Goal: Information Seeking & Learning: Learn about a topic

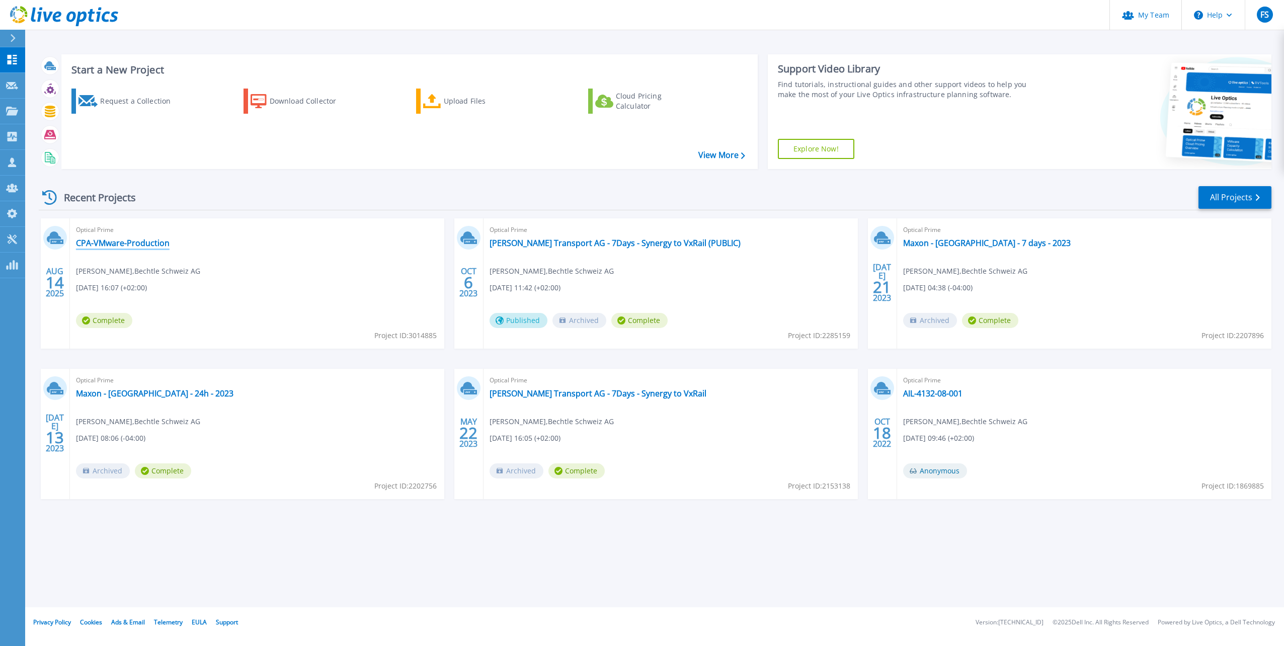
click at [150, 242] on link "CPA-VMware-Production" at bounding box center [123, 243] width 94 height 10
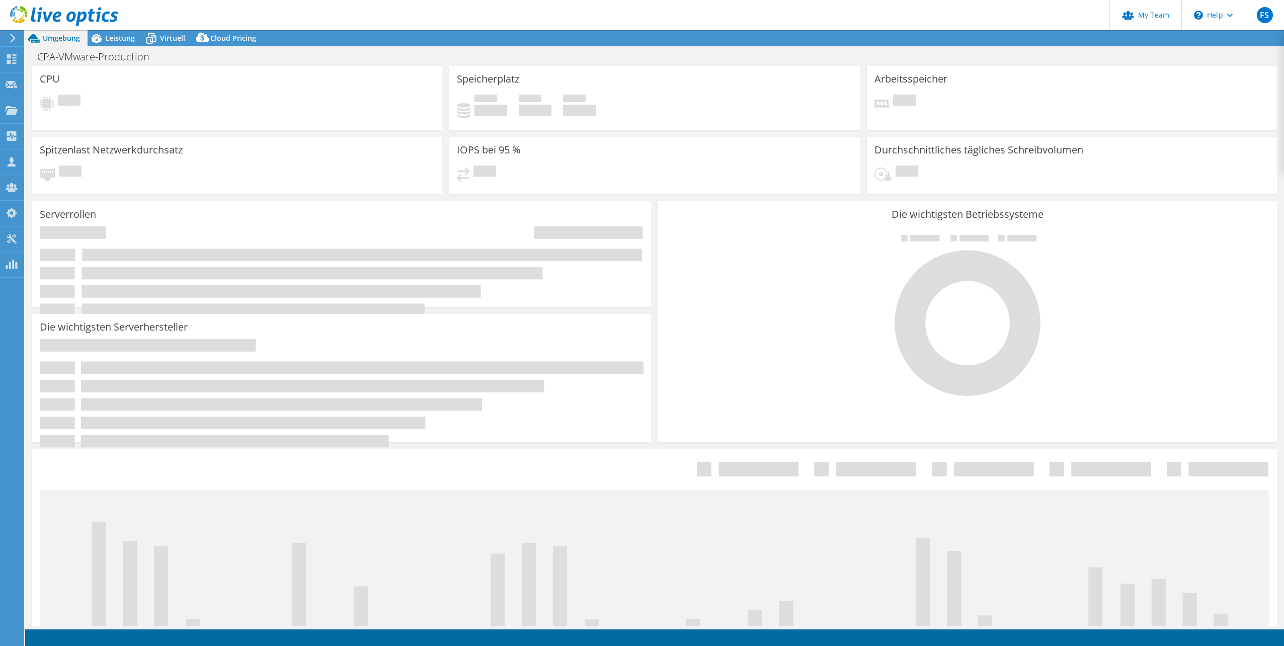
select select "USD"
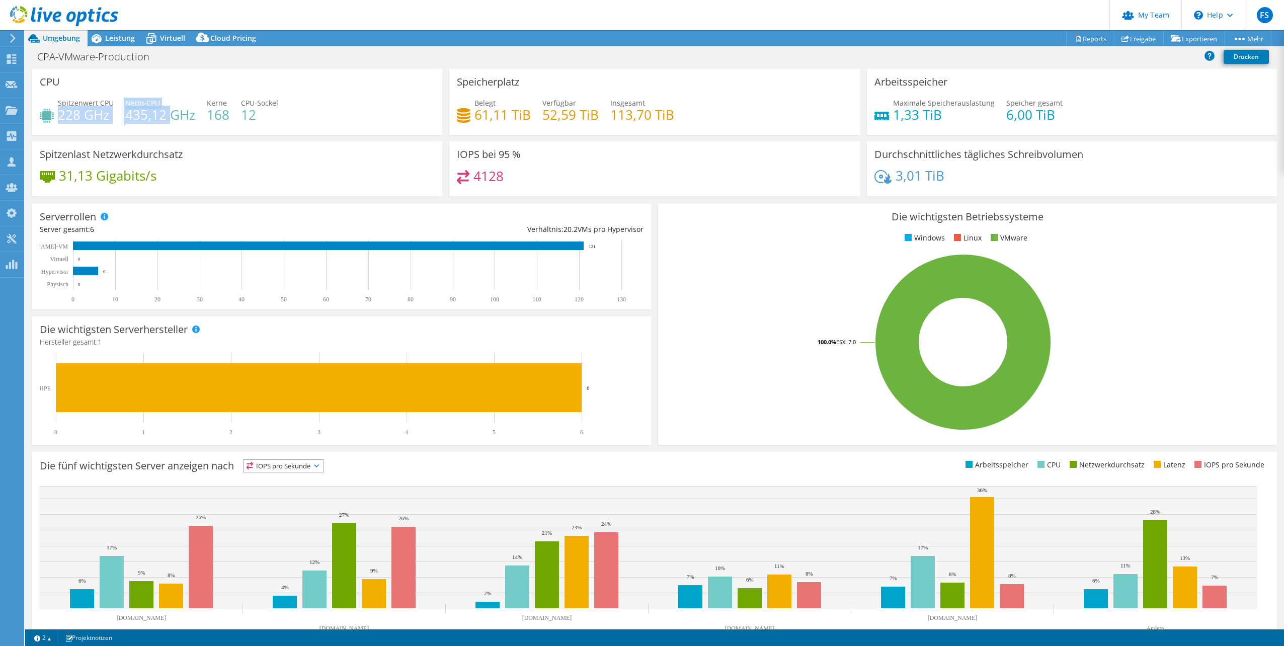
drag, startPoint x: 60, startPoint y: 113, endPoint x: 176, endPoint y: 116, distance: 115.2
click at [175, 116] on div "Spitzenwert CPU 228 GHz Netto-CPU 435,12 GHz Kerne 168 CPU-Sockel 12" at bounding box center [237, 114] width 395 height 33
drag, startPoint x: 176, startPoint y: 116, endPoint x: 186, endPoint y: 122, distance: 12.2
click at [190, 116] on h4 "435,12 GHz" at bounding box center [160, 114] width 70 height 11
click at [120, 39] on span "Leistung" at bounding box center [120, 38] width 30 height 10
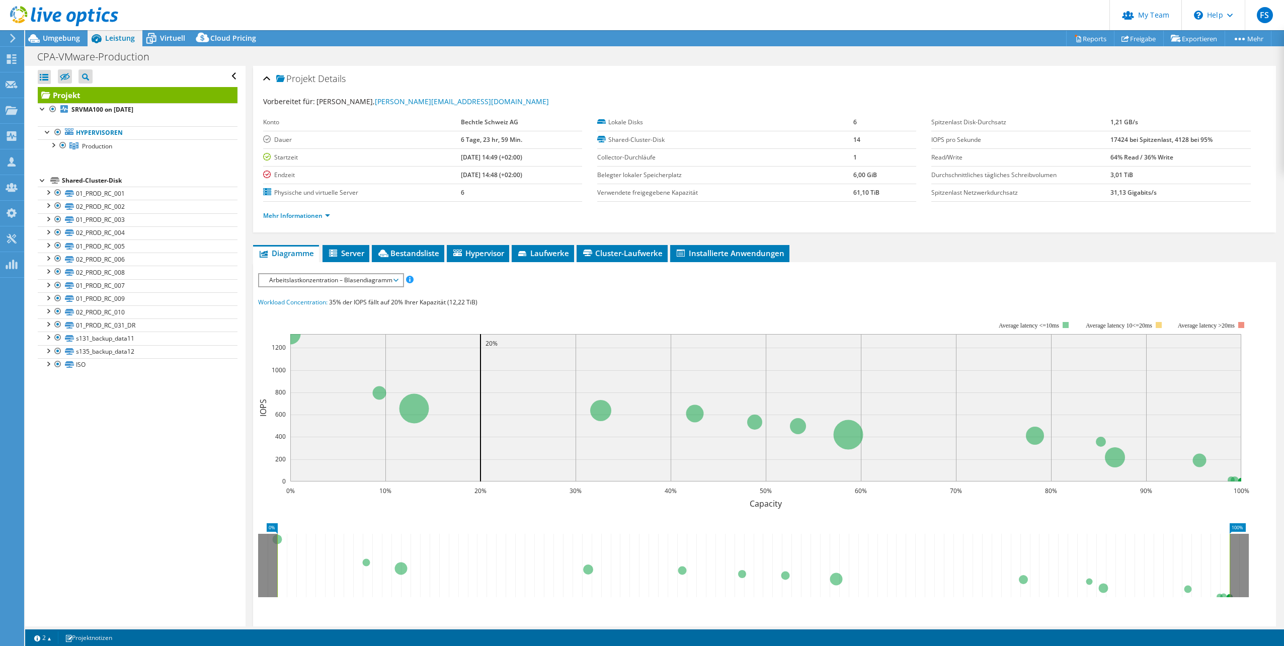
click at [359, 283] on span "Arbeitslastkonzentration – Blasendiagramm" at bounding box center [330, 280] width 133 height 12
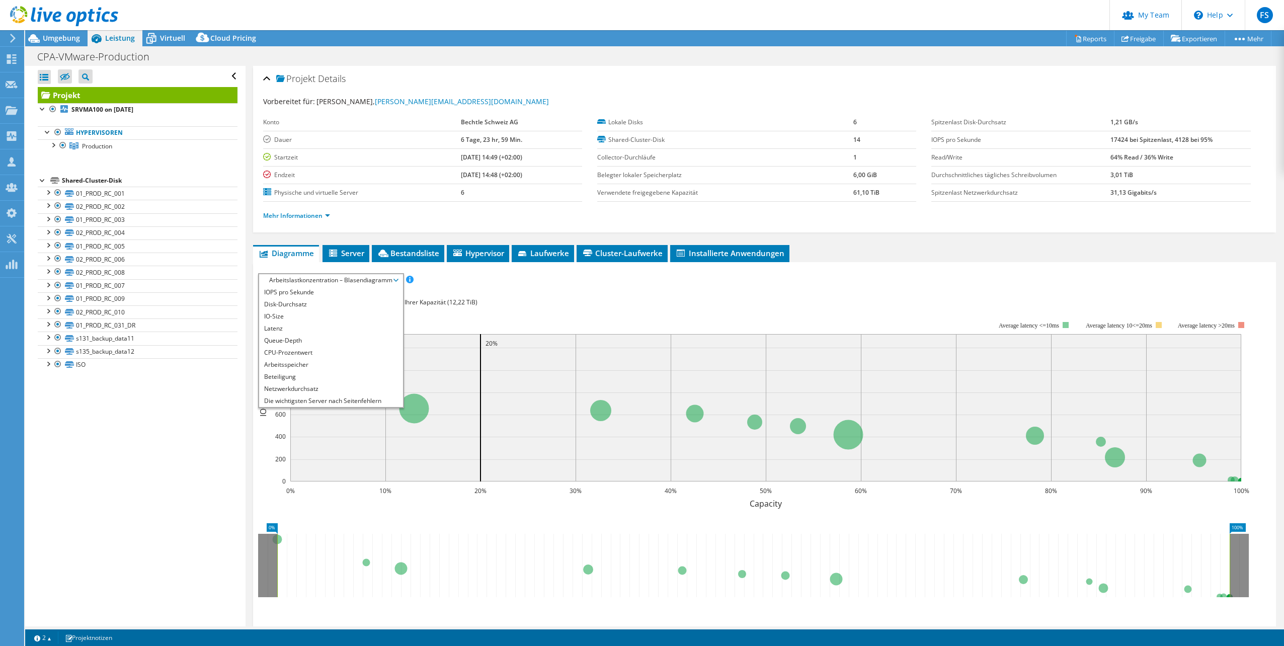
click at [490, 286] on div "IOPS pro Sekunde Disk-Durchsatz IO-Size Latenz Queue-Depth CPU-Prozentwert Arbe…" at bounding box center [764, 280] width 1012 height 14
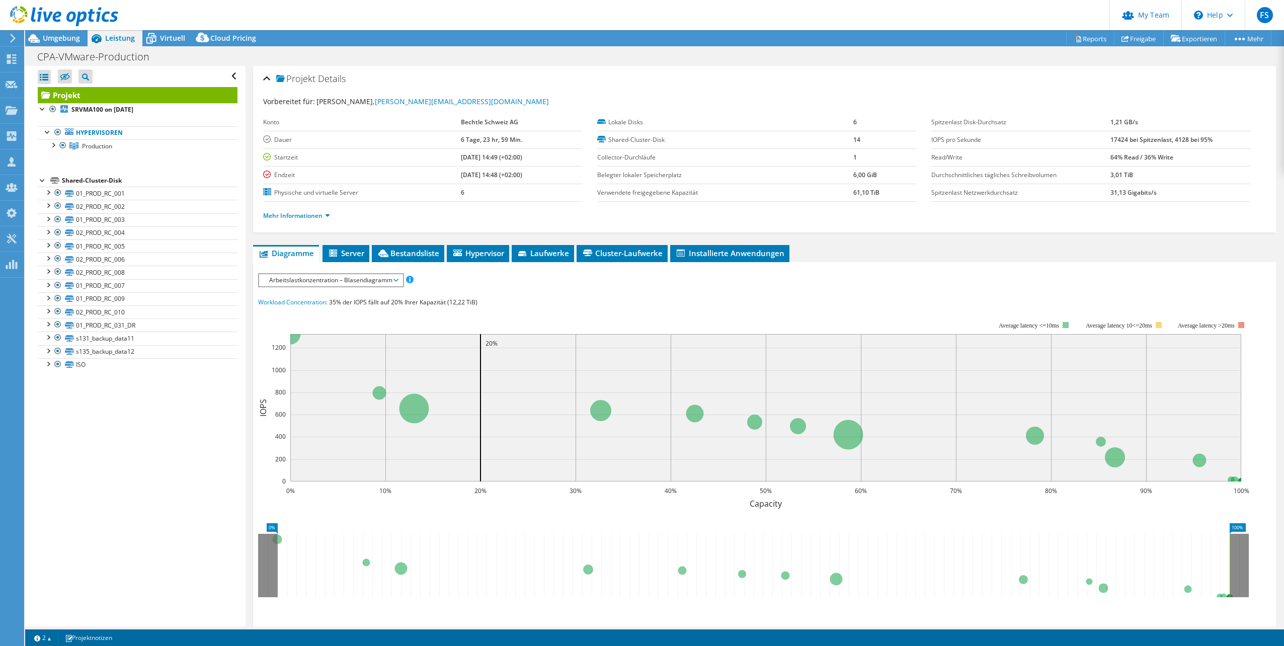
click at [380, 281] on span "Arbeitslastkonzentration – Blasendiagramm" at bounding box center [330, 280] width 133 height 12
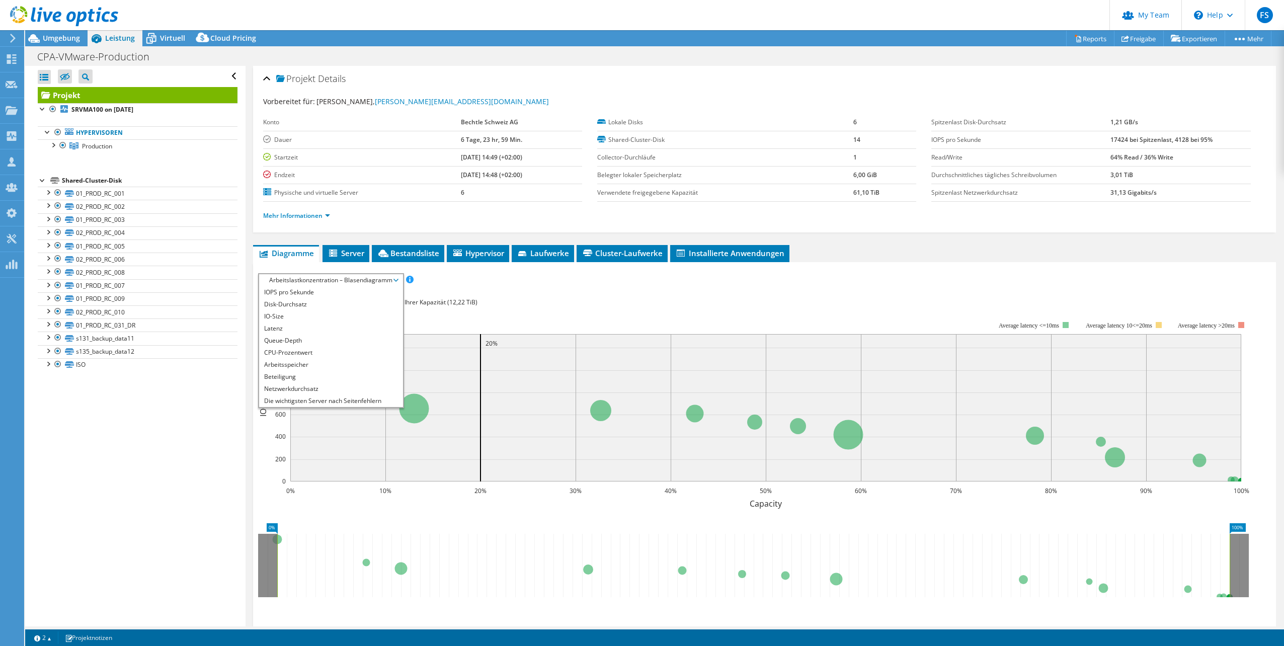
click at [581, 294] on div "IOPS pro Sekunde Disk-Durchsatz IO-Size Latenz Queue-Depth CPU-Prozentwert Arbe…" at bounding box center [764, 459] width 1012 height 372
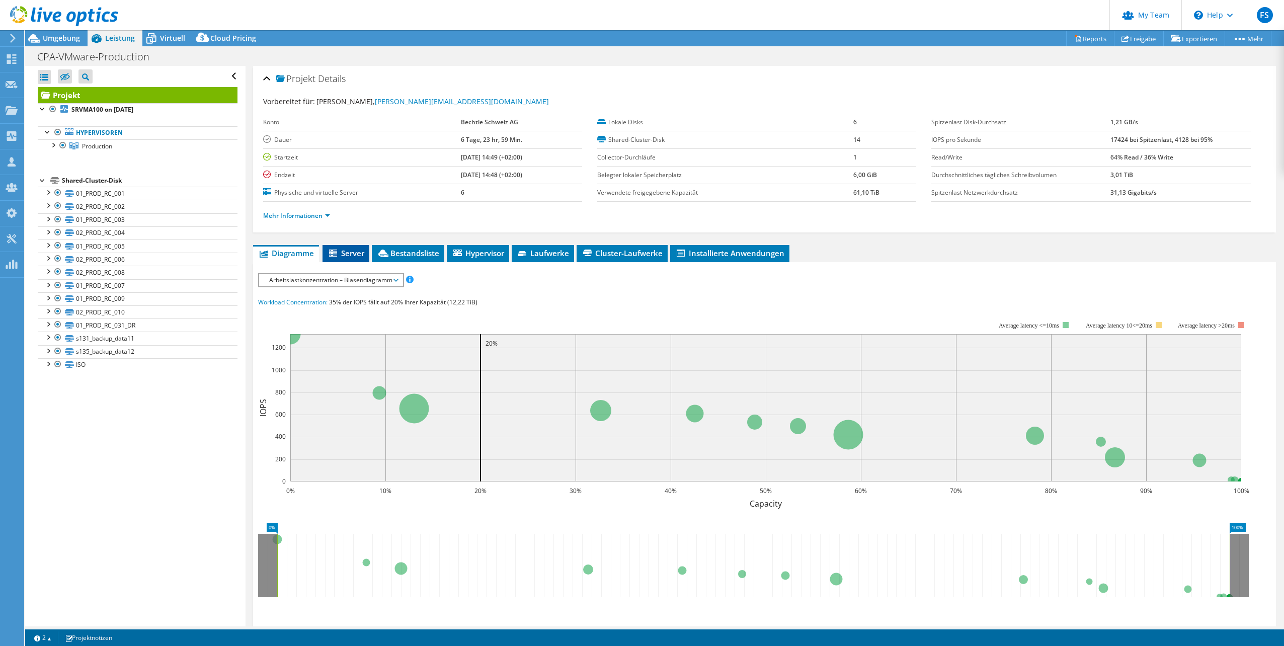
click at [353, 253] on span "Server" at bounding box center [345, 253] width 37 height 10
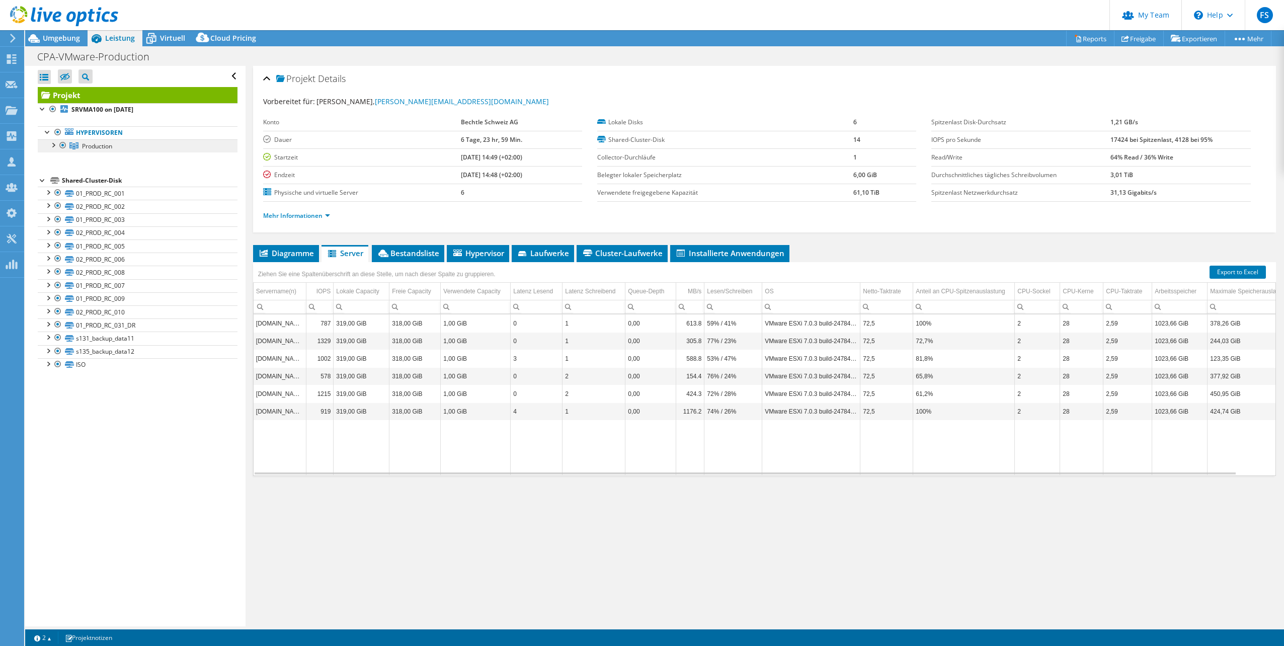
click at [95, 143] on span "Production" at bounding box center [97, 146] width 30 height 9
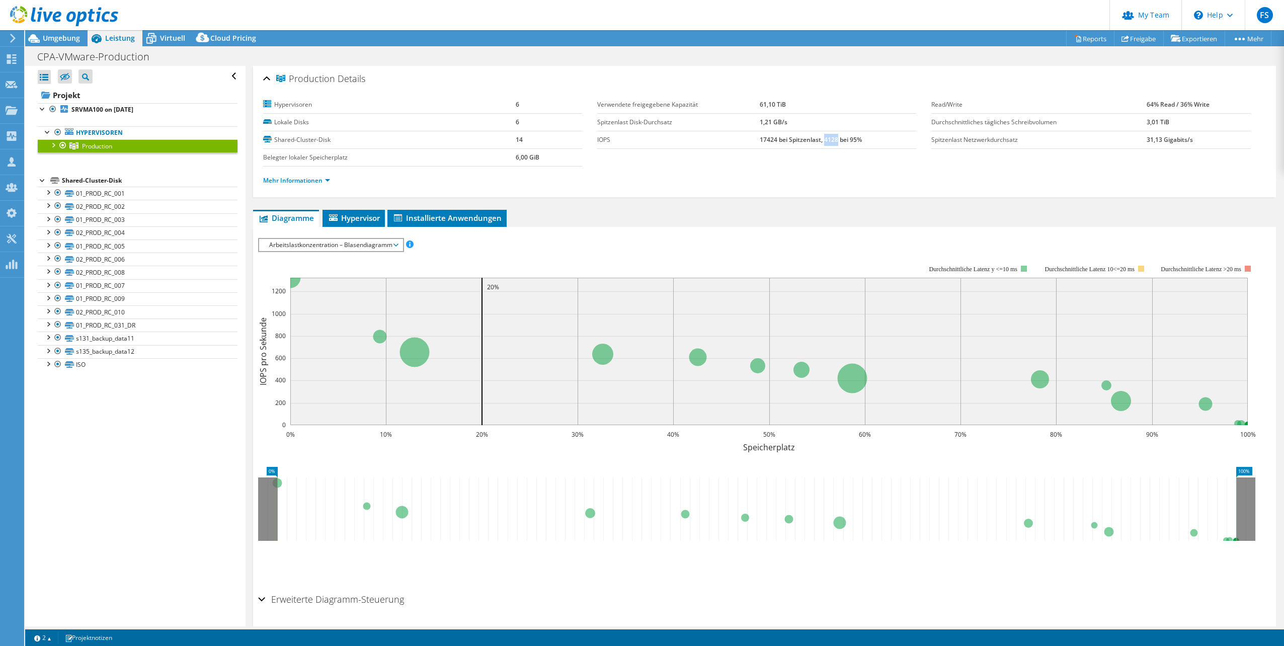
drag, startPoint x: 820, startPoint y: 141, endPoint x: 833, endPoint y: 140, distance: 13.6
click at [833, 140] on b "17424 bei Spitzenlast, 4128 bei 95%" at bounding box center [810, 139] width 102 height 9
drag, startPoint x: 833, startPoint y: 140, endPoint x: 826, endPoint y: 140, distance: 7.5
click at [826, 140] on b "17424 bei Spitzenlast, 4128 bei 95%" at bounding box center [810, 139] width 102 height 9
drag, startPoint x: 755, startPoint y: 142, endPoint x: 815, endPoint y: 137, distance: 60.5
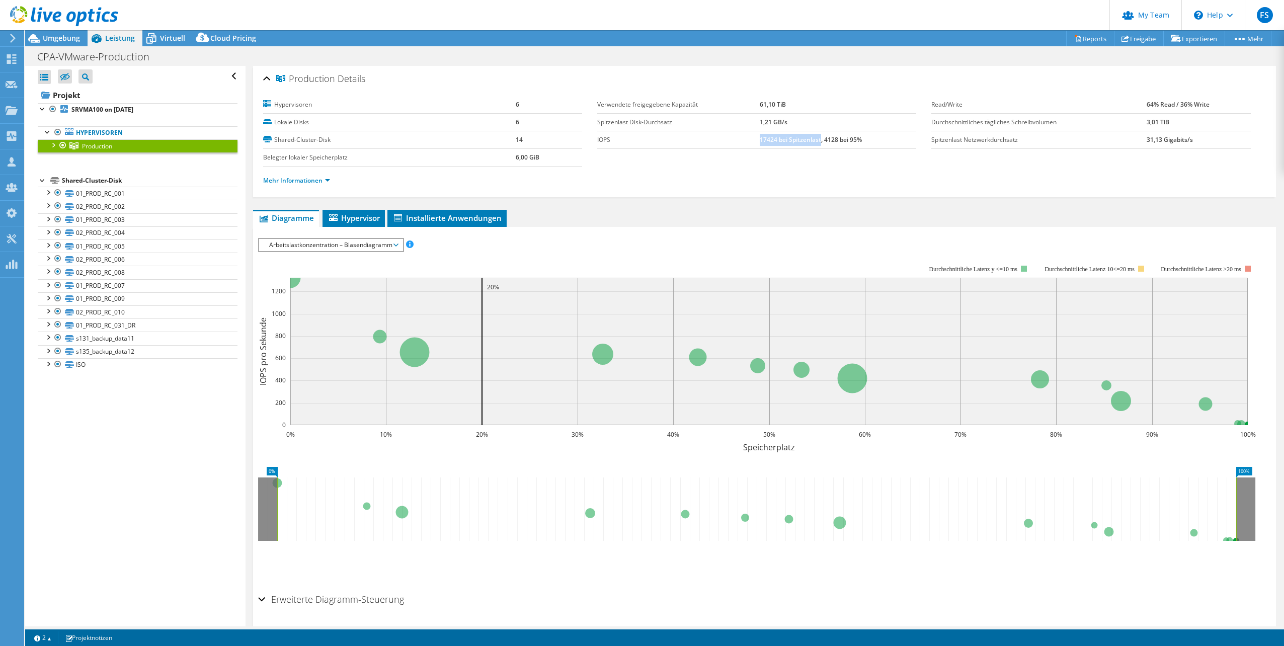
click at [815, 137] on b "17424 bei Spitzenlast, 4128 bei 95%" at bounding box center [810, 139] width 102 height 9
click at [357, 213] on span "Hypervisor" at bounding box center [353, 218] width 52 height 10
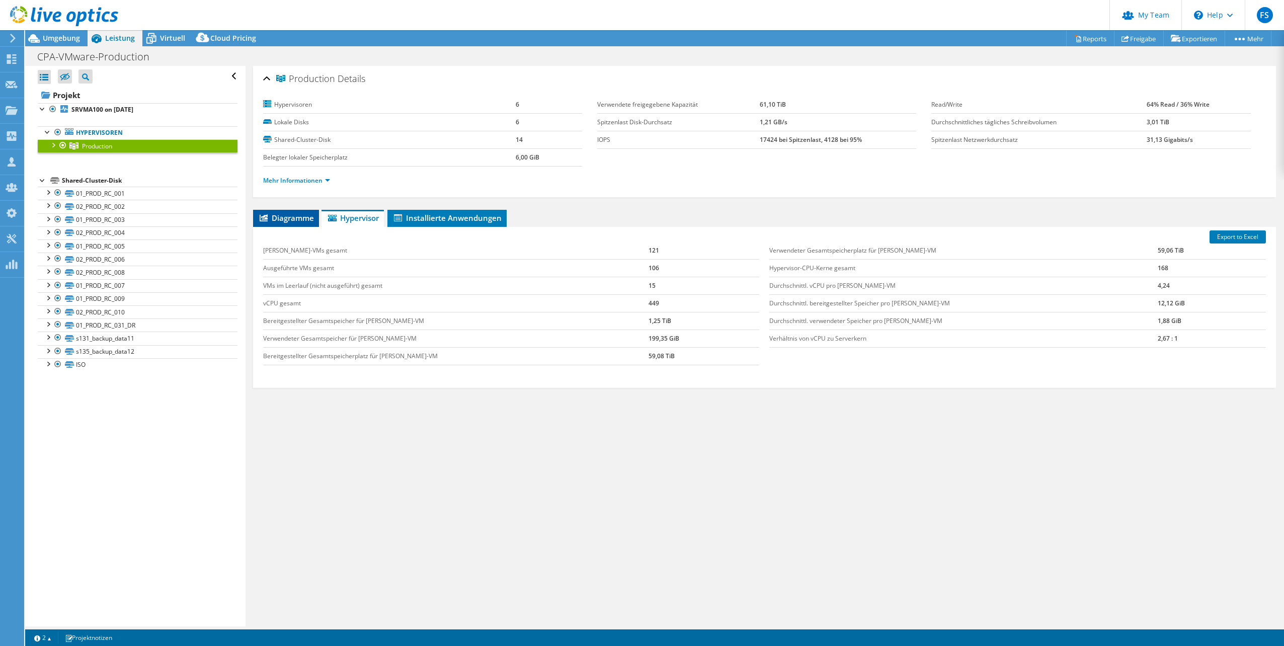
click at [286, 218] on span "Diagramme" at bounding box center [286, 218] width 56 height 10
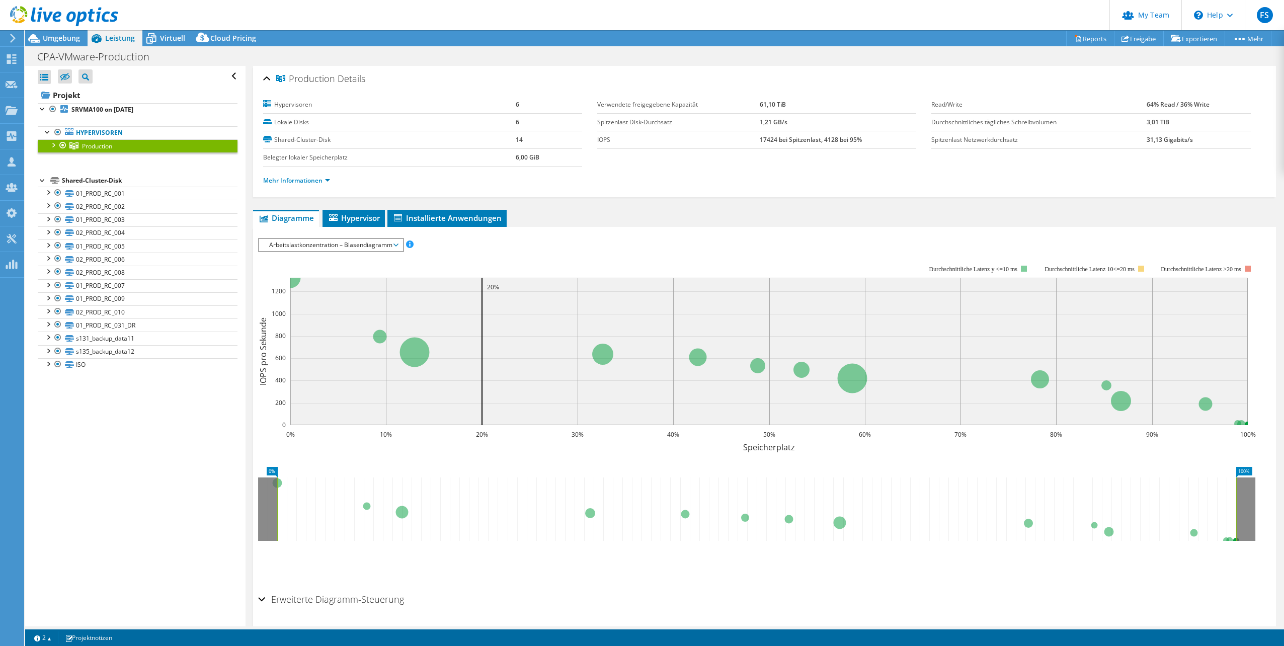
click at [347, 244] on span "Arbeitslastkonzentration – Blasendiagramm" at bounding box center [330, 245] width 133 height 12
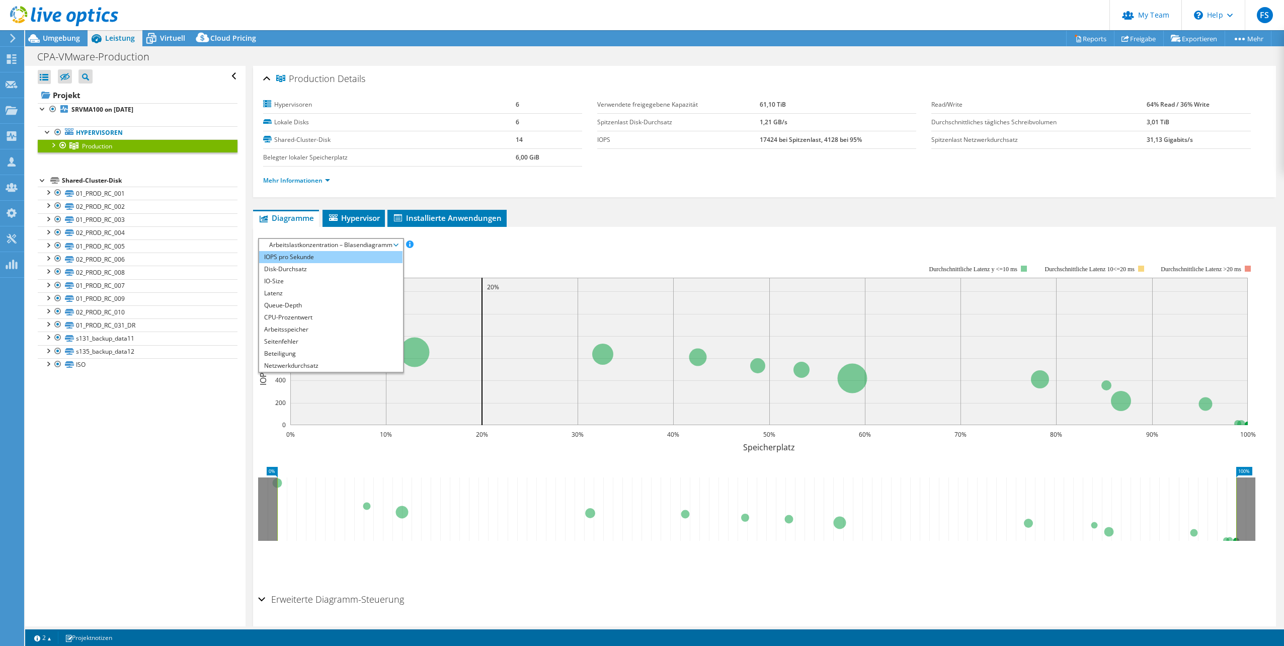
click at [310, 251] on li "IOPS pro Sekunde" at bounding box center [330, 257] width 143 height 12
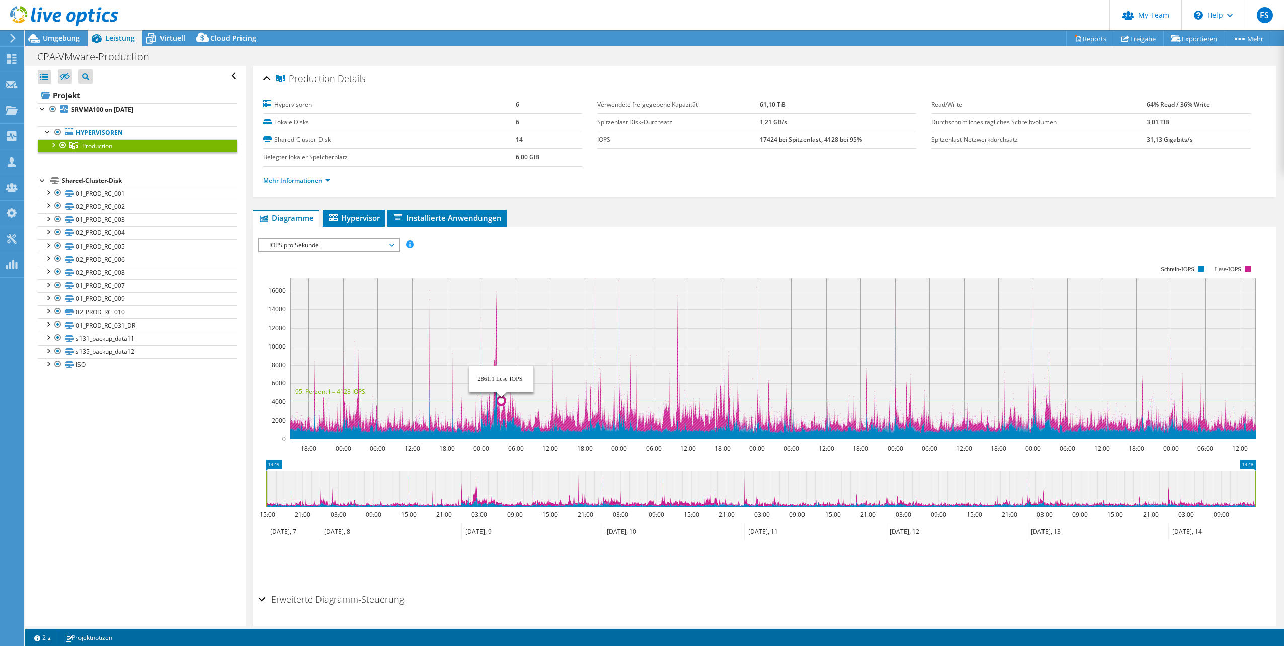
drag, startPoint x: 487, startPoint y: 378, endPoint x: 502, endPoint y: 380, distance: 15.2
click at [502, 380] on rect at bounding box center [772, 358] width 965 height 161
drag, startPoint x: 474, startPoint y: 500, endPoint x: 485, endPoint y: 500, distance: 11.6
click at [485, 500] on icon at bounding box center [760, 489] width 989 height 36
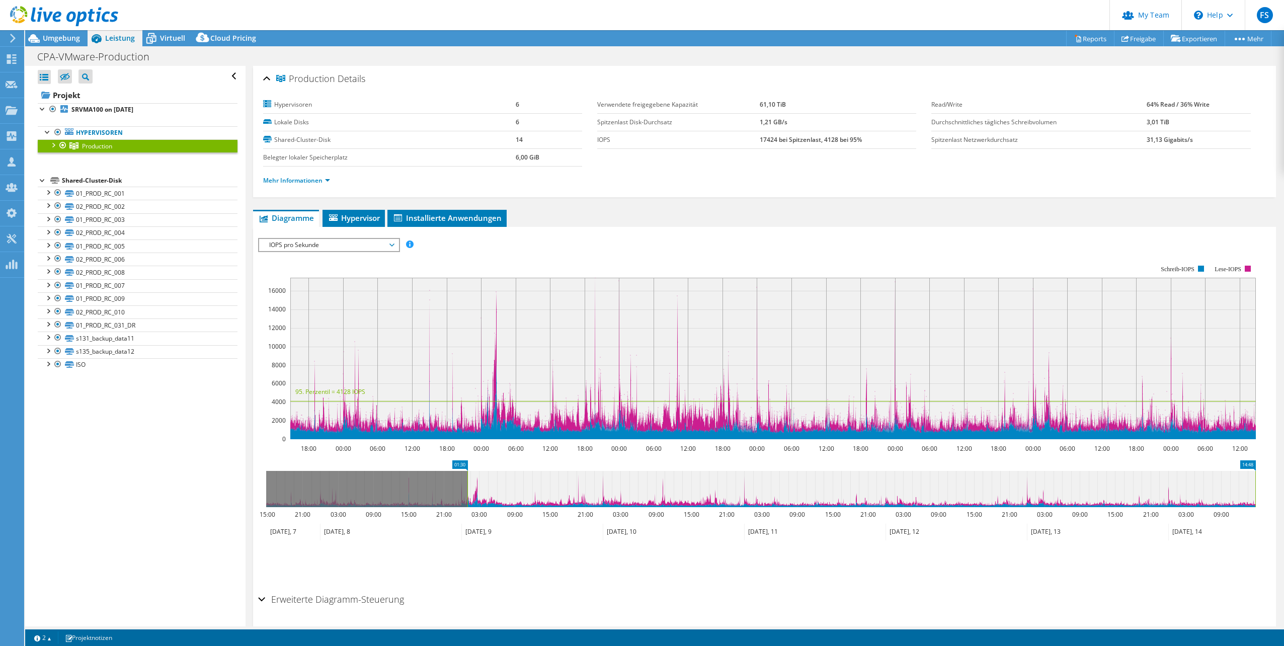
drag, startPoint x: 268, startPoint y: 488, endPoint x: 469, endPoint y: 497, distance: 201.4
click at [469, 497] on rect at bounding box center [467, 489] width 4 height 36
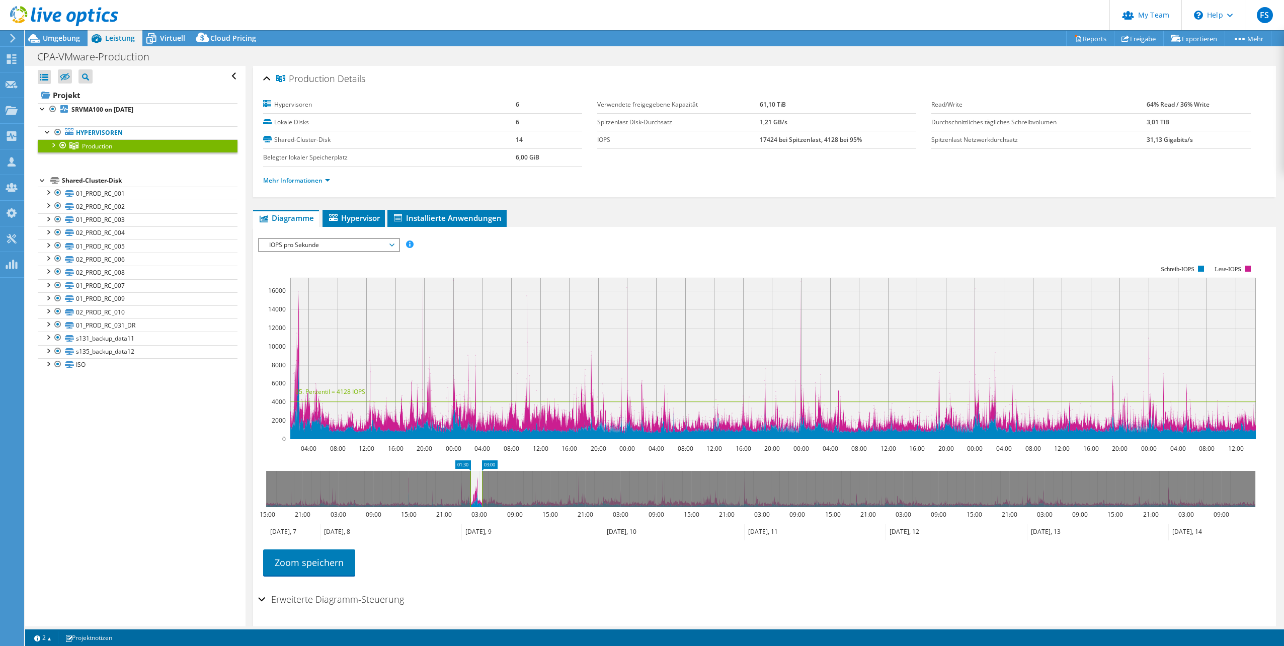
drag, startPoint x: 1255, startPoint y: 489, endPoint x: 482, endPoint y: 515, distance: 773.5
click at [482, 515] on icon "01:30 03:00 15:00 21:00 03:00 09:00 15:00 21:00 03:00 09:00 15:00 21:00 03:00 0…" at bounding box center [760, 500] width 1005 height 80
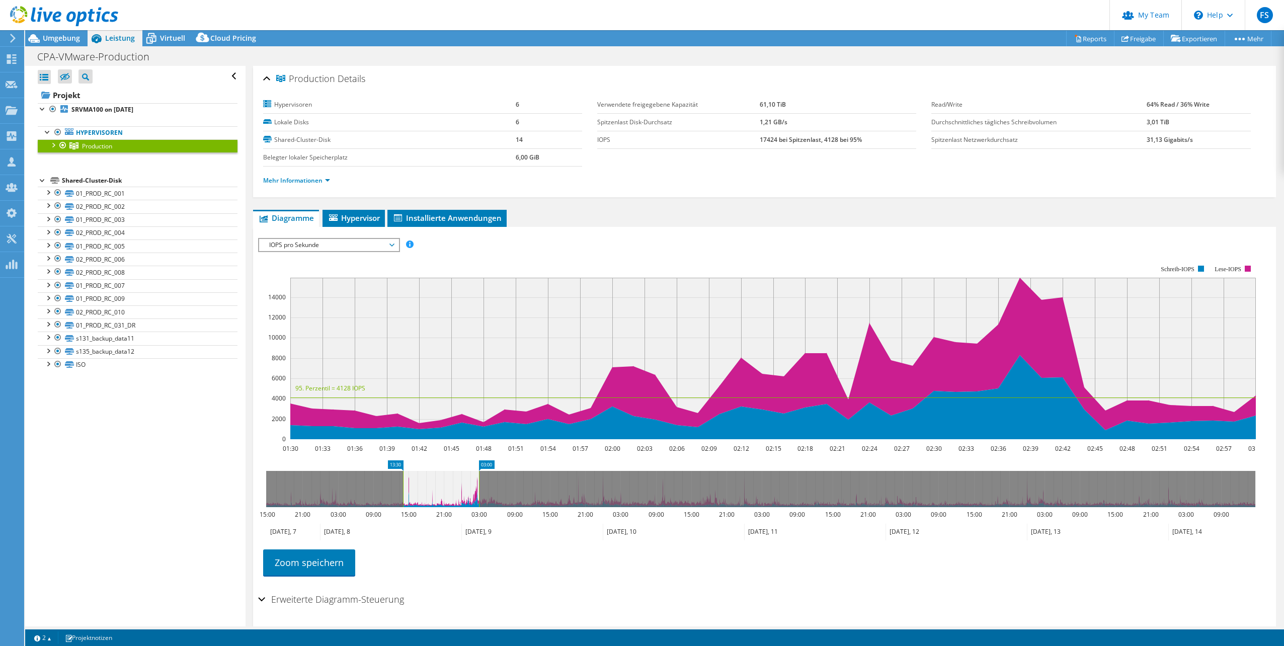
drag, startPoint x: 469, startPoint y: 494, endPoint x: 401, endPoint y: 495, distance: 67.4
click at [401, 495] on rect at bounding box center [403, 489] width 4 height 36
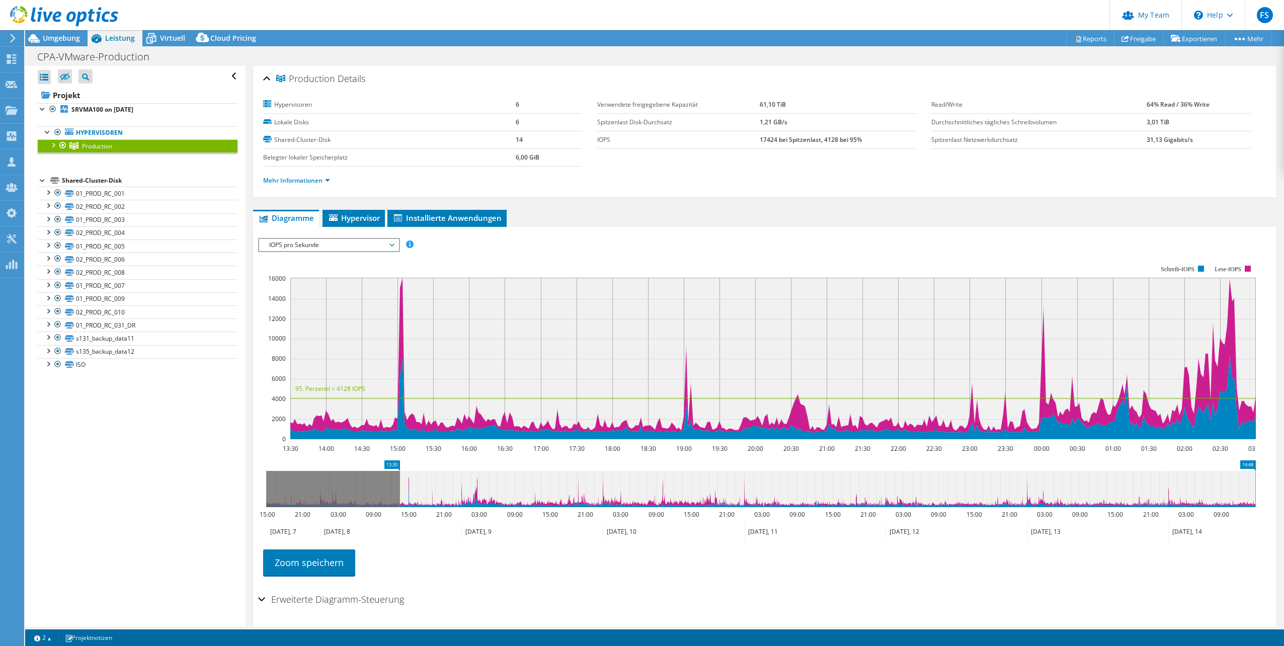
drag, startPoint x: 478, startPoint y: 486, endPoint x: 1278, endPoint y: 487, distance: 799.7
click at [1278, 487] on article "Production Details Hypervisoren 6 Lokale Disks 6 Shared-Cluster-Disk 14 Belegte…" at bounding box center [764, 346] width 1038 height 560
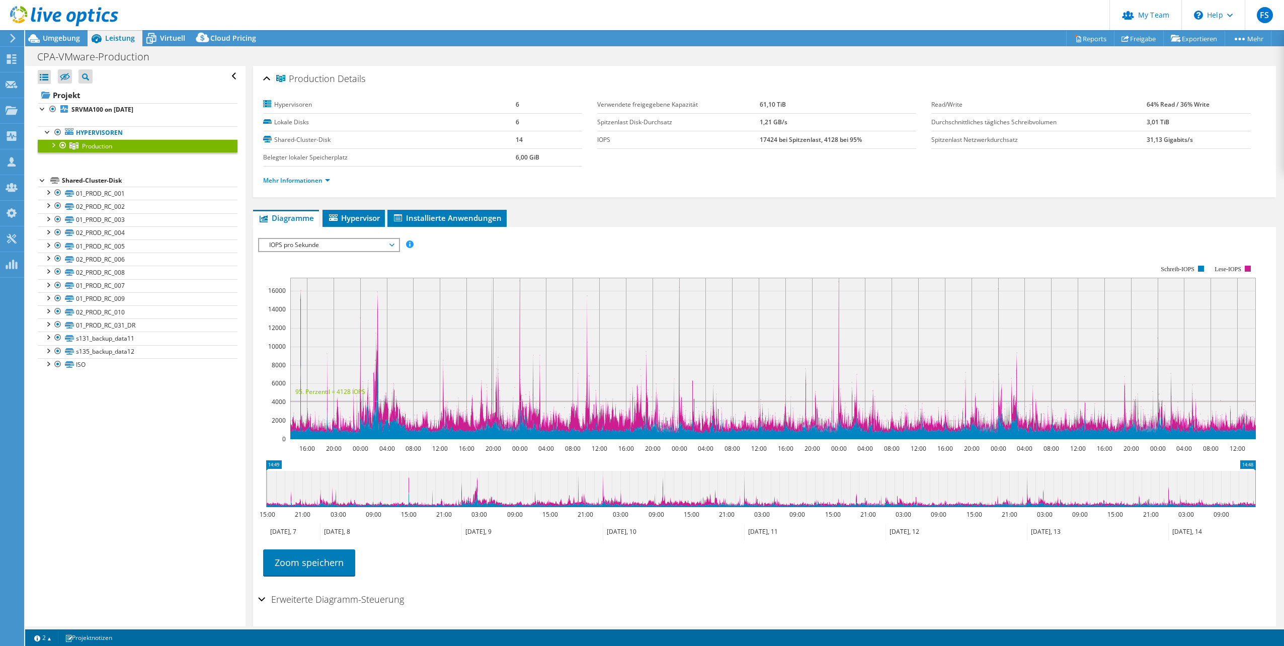
drag, startPoint x: 398, startPoint y: 490, endPoint x: 225, endPoint y: 504, distance: 173.6
click at [225, 504] on div "Alle öffnen Alle schließen Ausgeschlossene Knoten verbergen Projektbaumfilter" at bounding box center [654, 346] width 1258 height 560
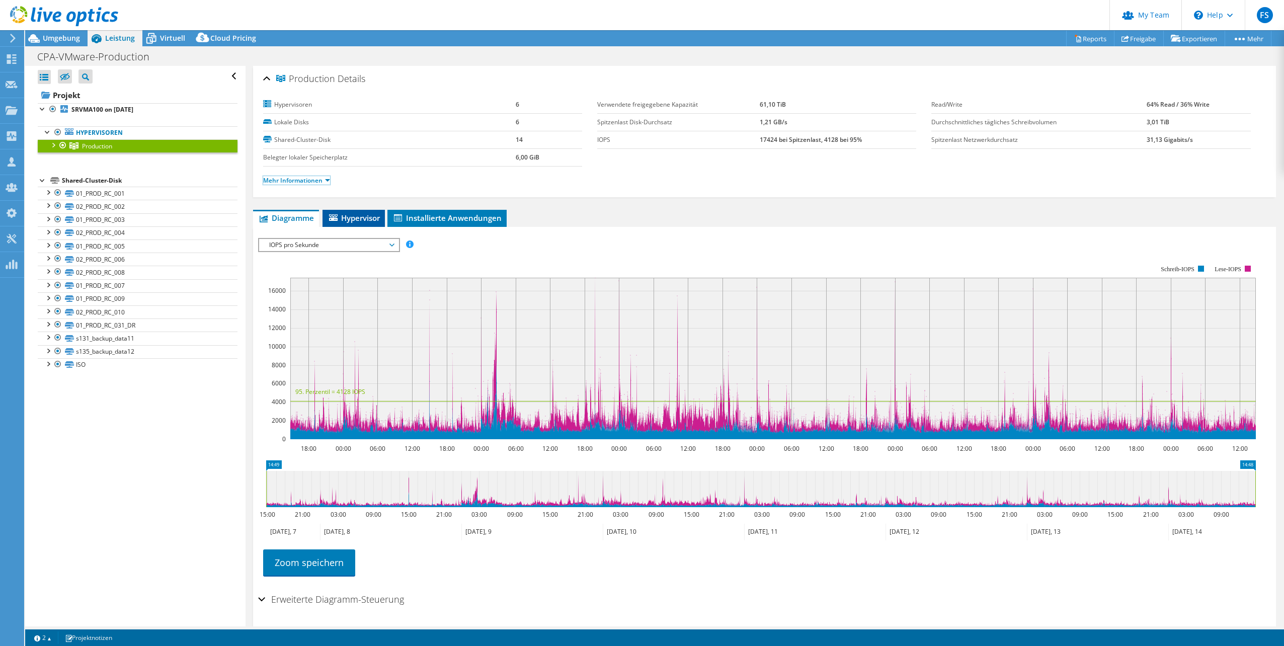
drag, startPoint x: 318, startPoint y: 181, endPoint x: 356, endPoint y: 209, distance: 47.5
click at [318, 181] on link "Mehr Informationen" at bounding box center [296, 180] width 67 height 9
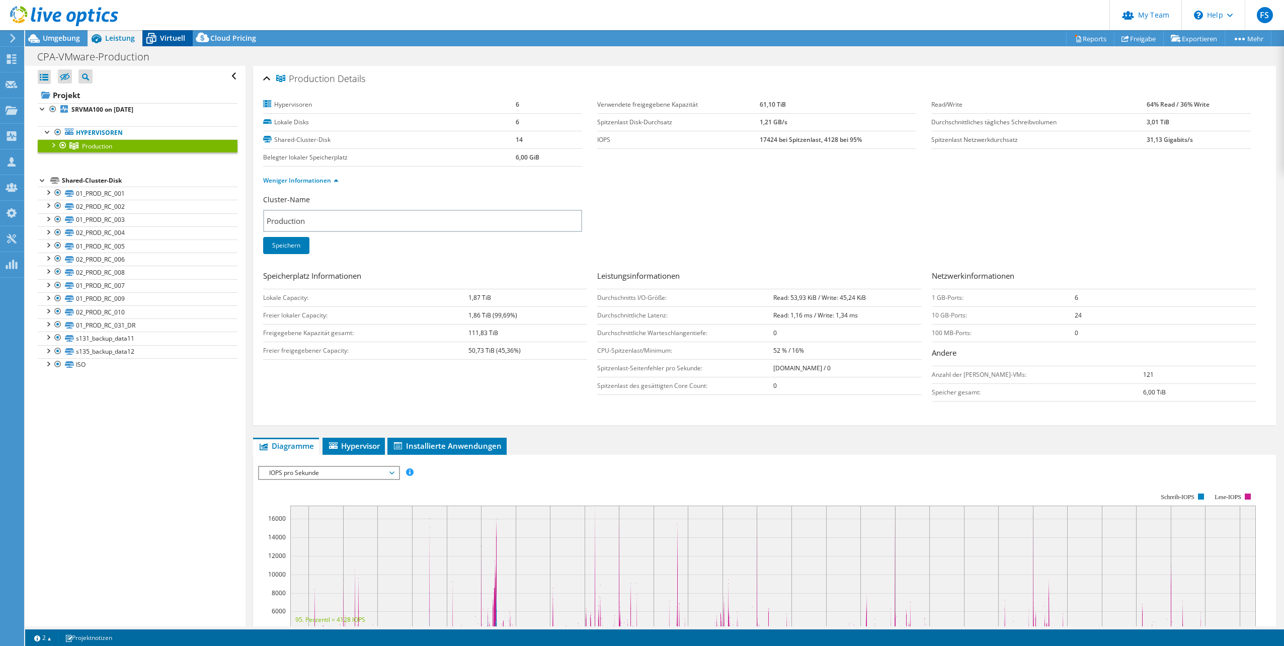
click at [161, 39] on span "Virtuell" at bounding box center [172, 38] width 25 height 10
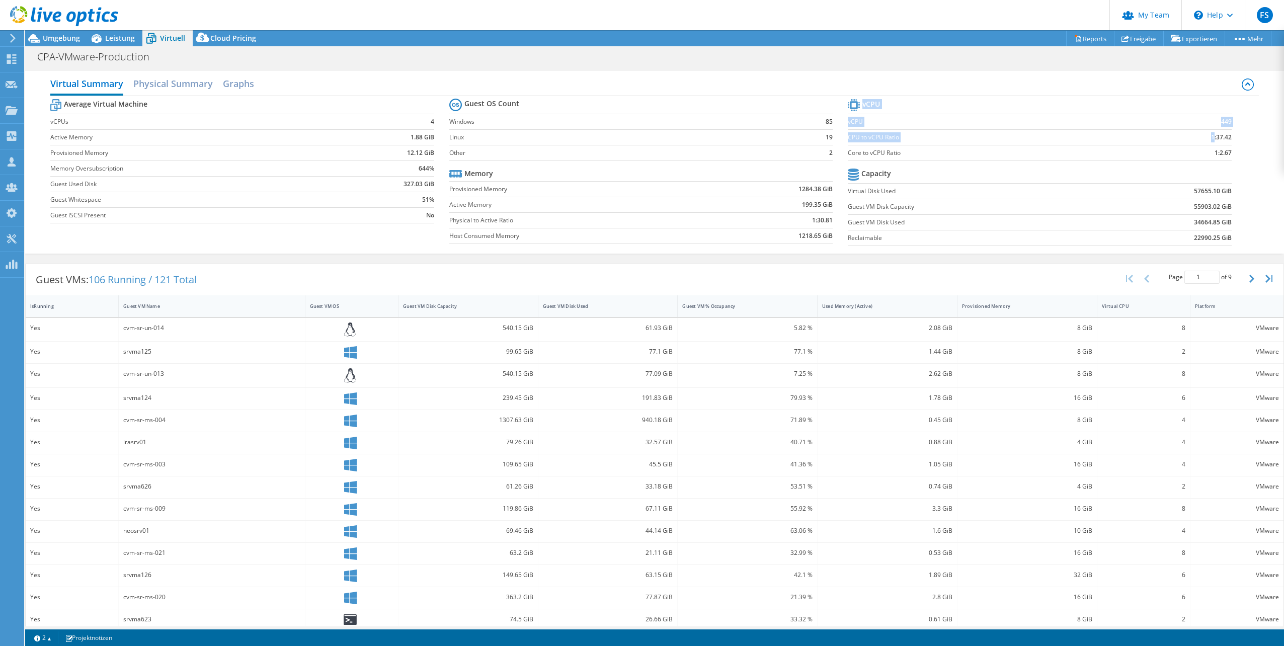
drag, startPoint x: 1206, startPoint y: 137, endPoint x: 1227, endPoint y: 137, distance: 21.1
click at [1227, 137] on section "vCPU vCPU 449 CPU to vCPU Ratio 1:37.42 Core to vCPU Ratio 1:2.67 Capacity Virt…" at bounding box center [1047, 174] width 399 height 154
drag, startPoint x: 1227, startPoint y: 137, endPoint x: 1212, endPoint y: 151, distance: 20.3
click at [1214, 149] on b "1:2.67" at bounding box center [1222, 153] width 17 height 10
drag, startPoint x: 1215, startPoint y: 153, endPoint x: 1224, endPoint y: 158, distance: 10.6
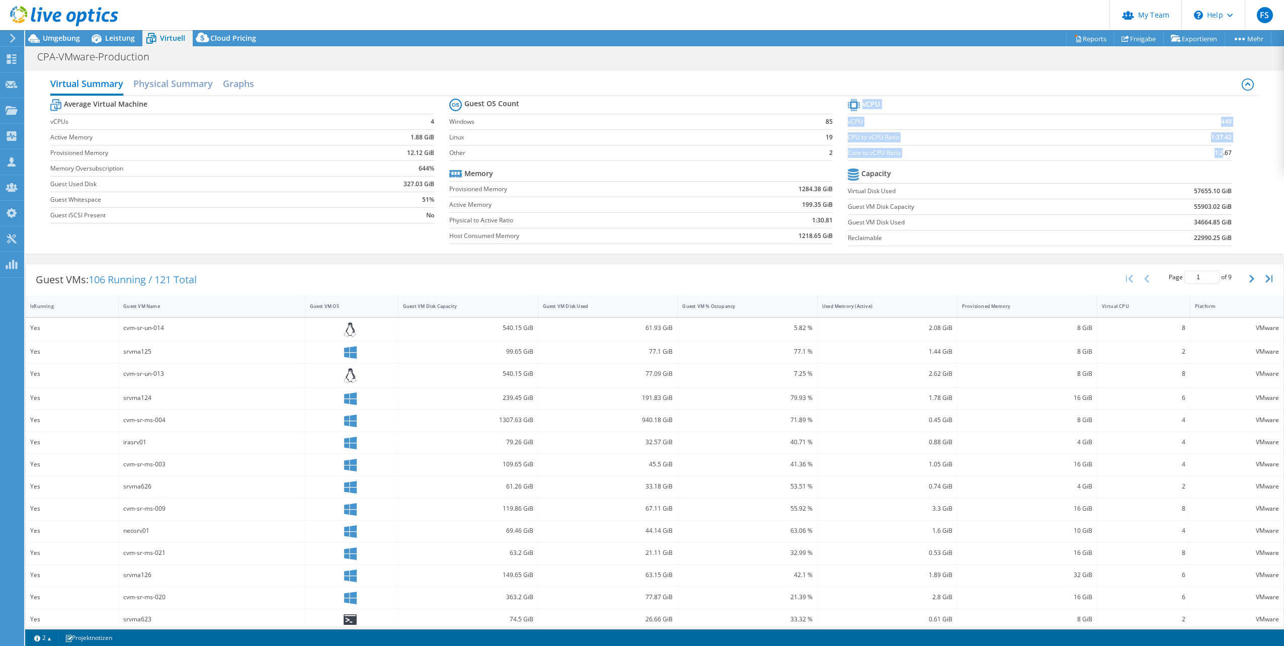
click at [1224, 158] on td "1:2.67" at bounding box center [1180, 153] width 101 height 16
drag, startPoint x: 1224, startPoint y: 158, endPoint x: 1216, endPoint y: 155, distance: 8.8
click at [1216, 154] on b "1:2.67" at bounding box center [1222, 153] width 17 height 10
click at [237, 81] on h2 "Graphs" at bounding box center [238, 84] width 31 height 22
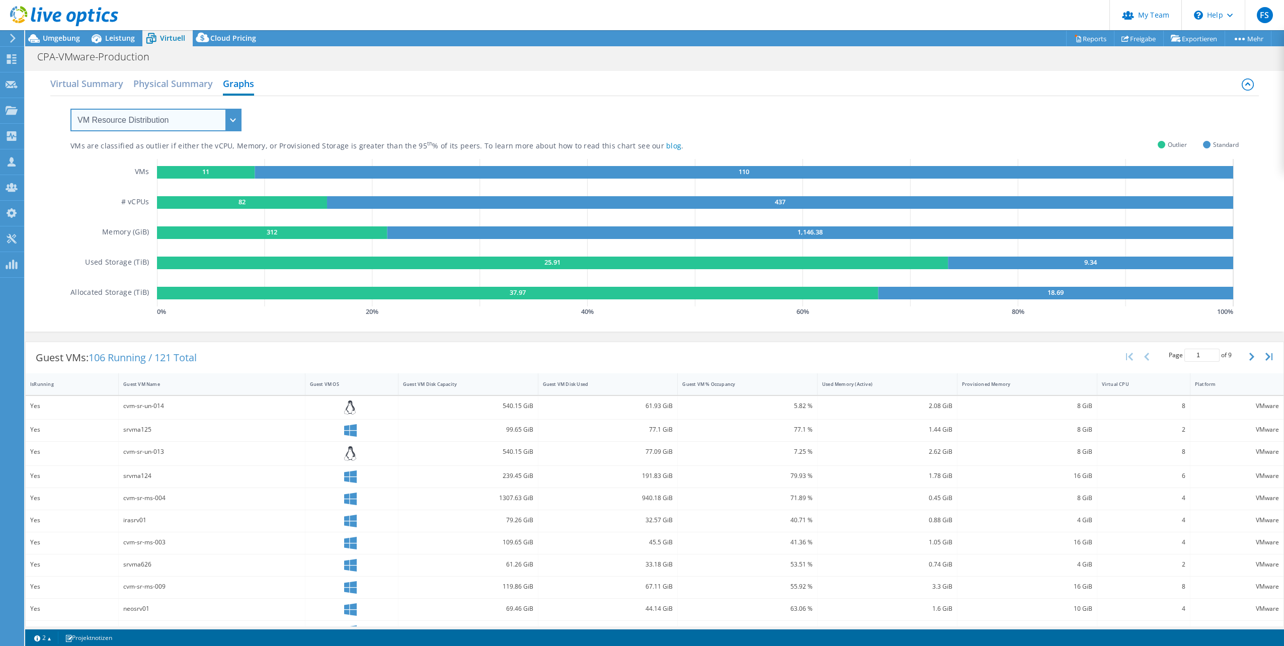
click at [224, 121] on select "VM Resource Distribution Provisioning Contrast Over Provisioning" at bounding box center [155, 120] width 171 height 23
select select "Over Provisioning"
click at [70, 109] on select "VM Resource Distribution Provisioning Contrast Over Provisioning" at bounding box center [155, 120] width 171 height 23
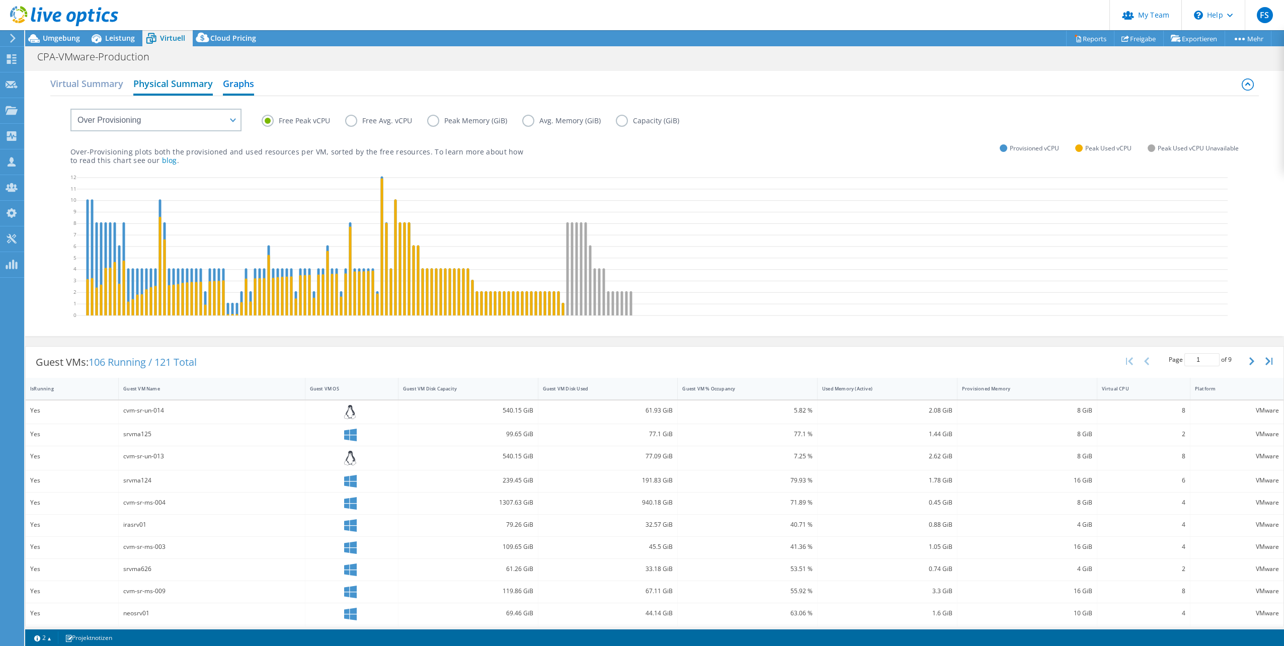
click at [176, 85] on h2 "Physical Summary" at bounding box center [172, 84] width 79 height 22
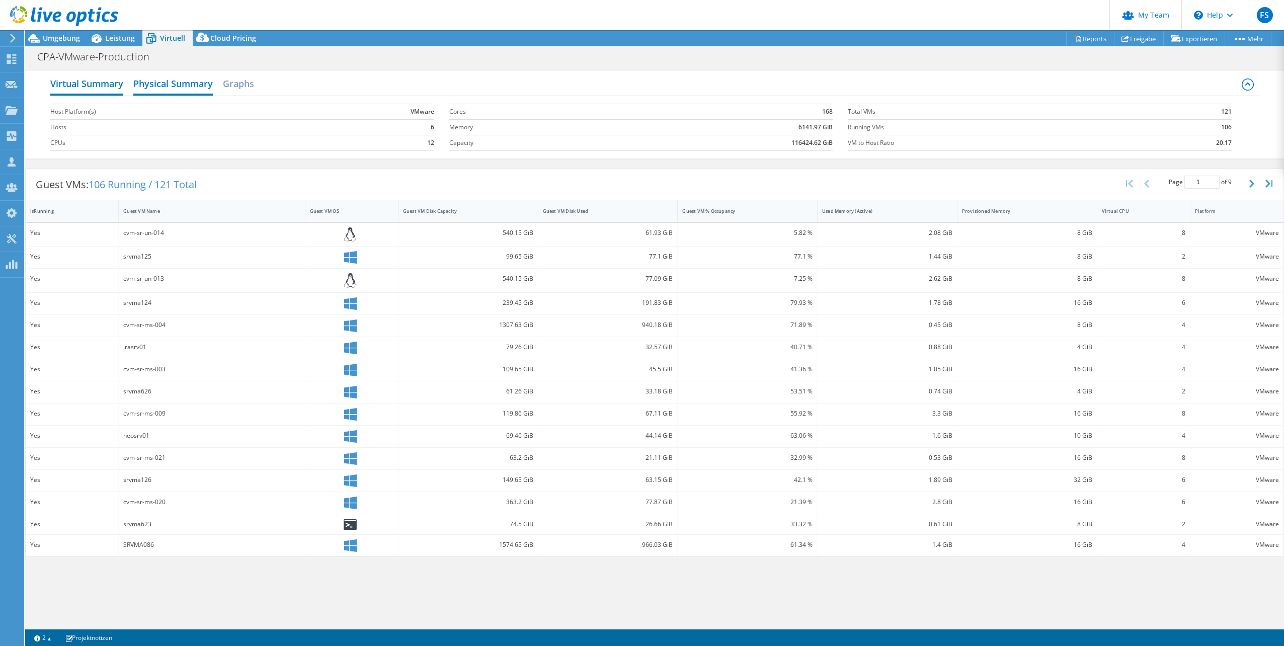
click at [103, 87] on h2 "Virtual Summary" at bounding box center [86, 84] width 73 height 22
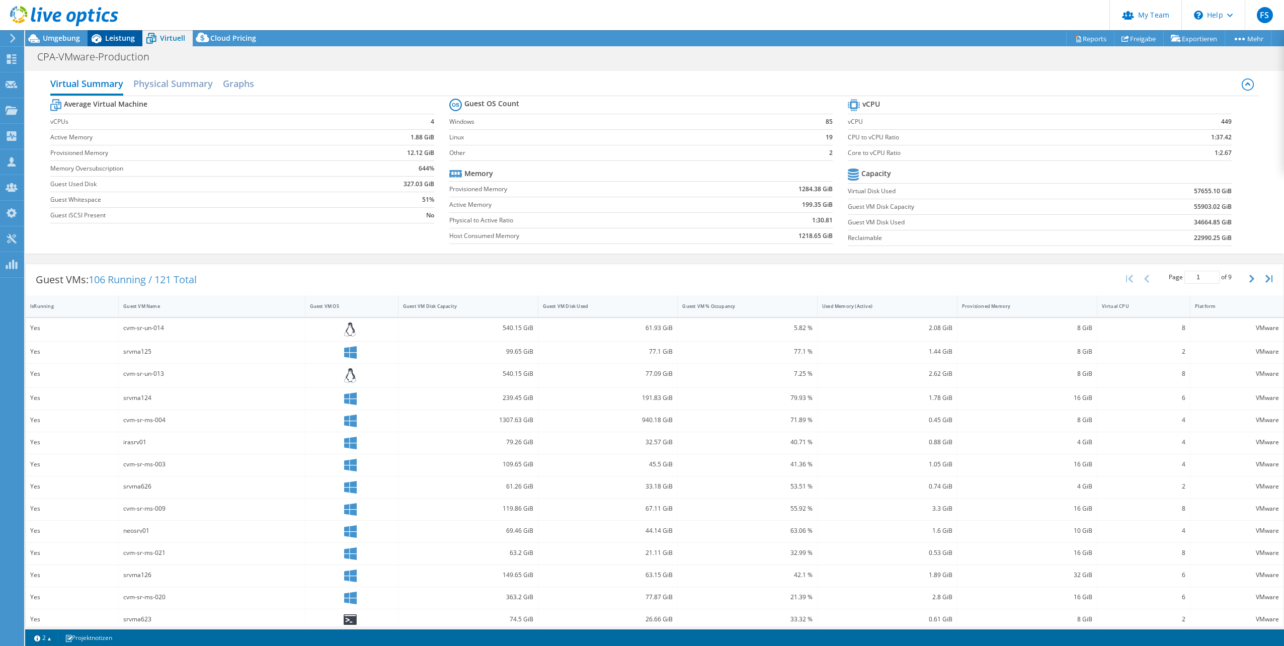
click at [108, 40] on span "Leistung" at bounding box center [120, 38] width 30 height 10
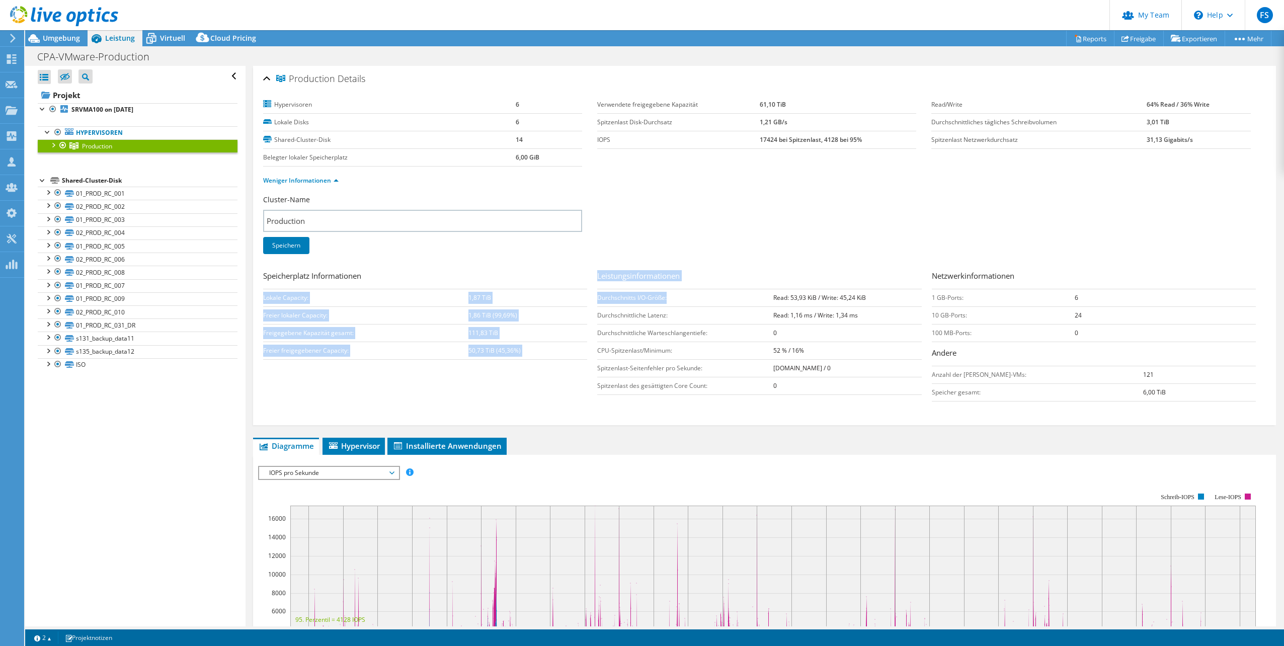
drag, startPoint x: 592, startPoint y: 273, endPoint x: 768, endPoint y: 317, distance: 181.5
click at [749, 313] on div "Speicherplatz Informationen Lokale Capacity: 1,87 TiB Freier lokaler Capacity: …" at bounding box center [764, 338] width 1002 height 136
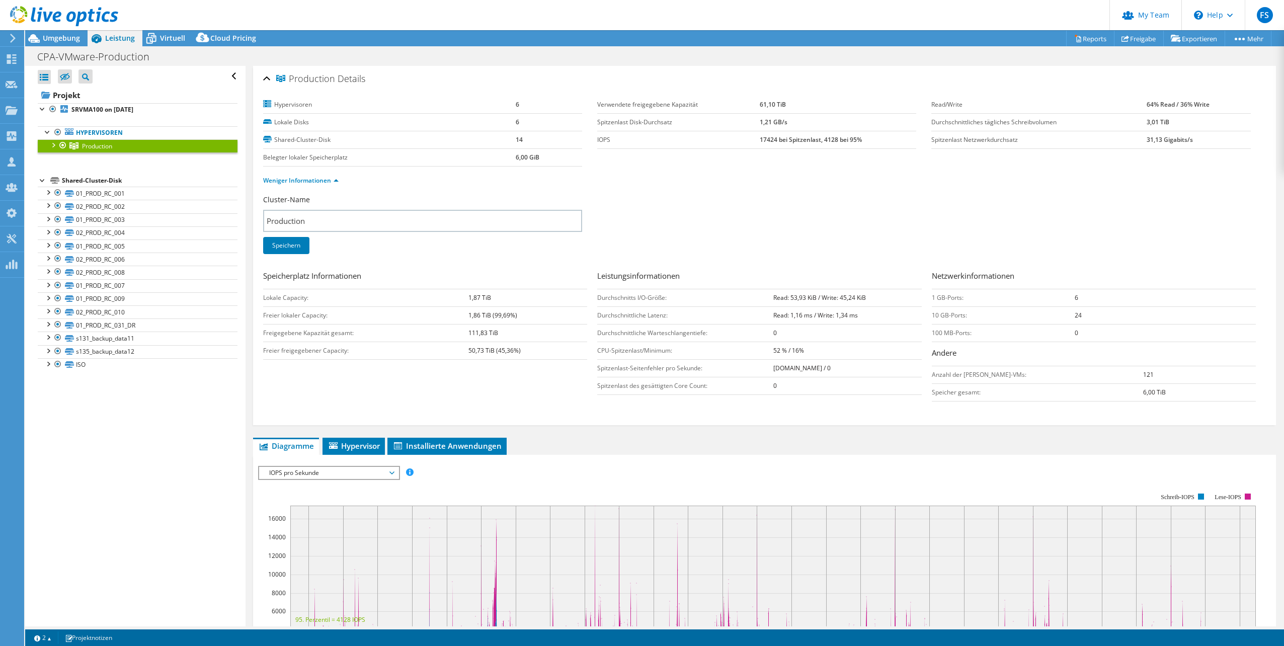
drag, startPoint x: 780, startPoint y: 319, endPoint x: 989, endPoint y: 379, distance: 217.6
click at [989, 379] on td "Anzahl der Gast-VMs:" at bounding box center [1038, 375] width 212 height 18
click at [72, 42] on span "Umgebung" at bounding box center [61, 38] width 37 height 10
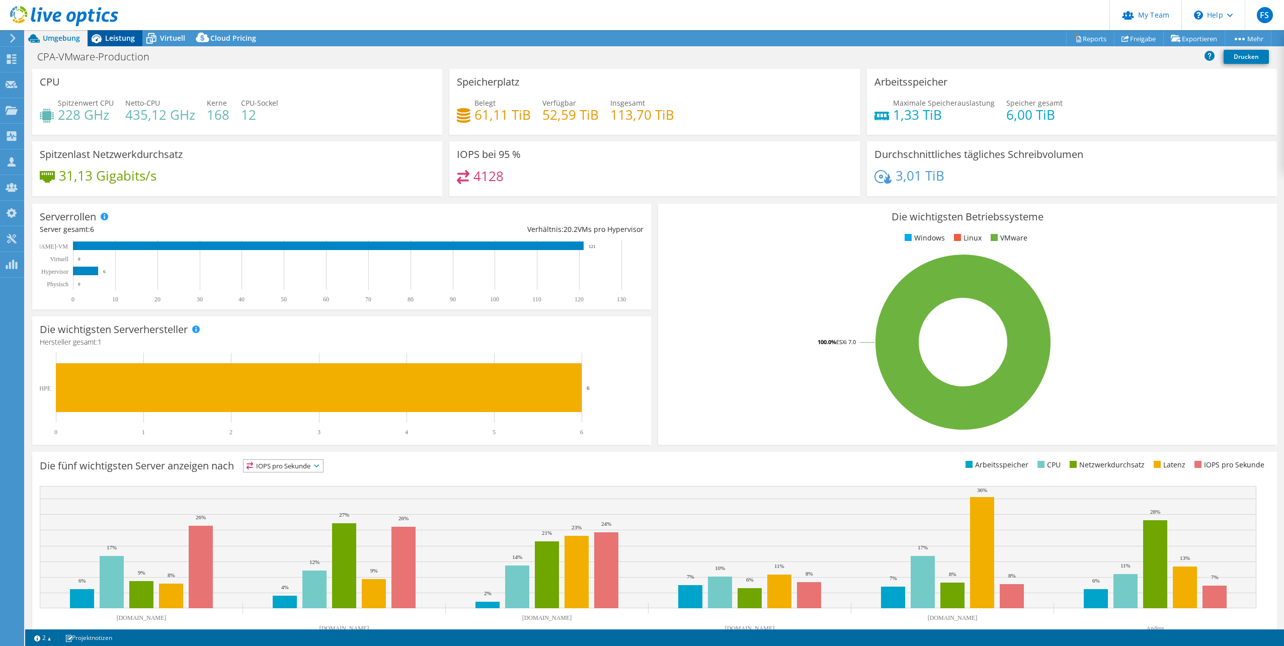
click at [134, 39] on div "Leistung" at bounding box center [115, 38] width 55 height 16
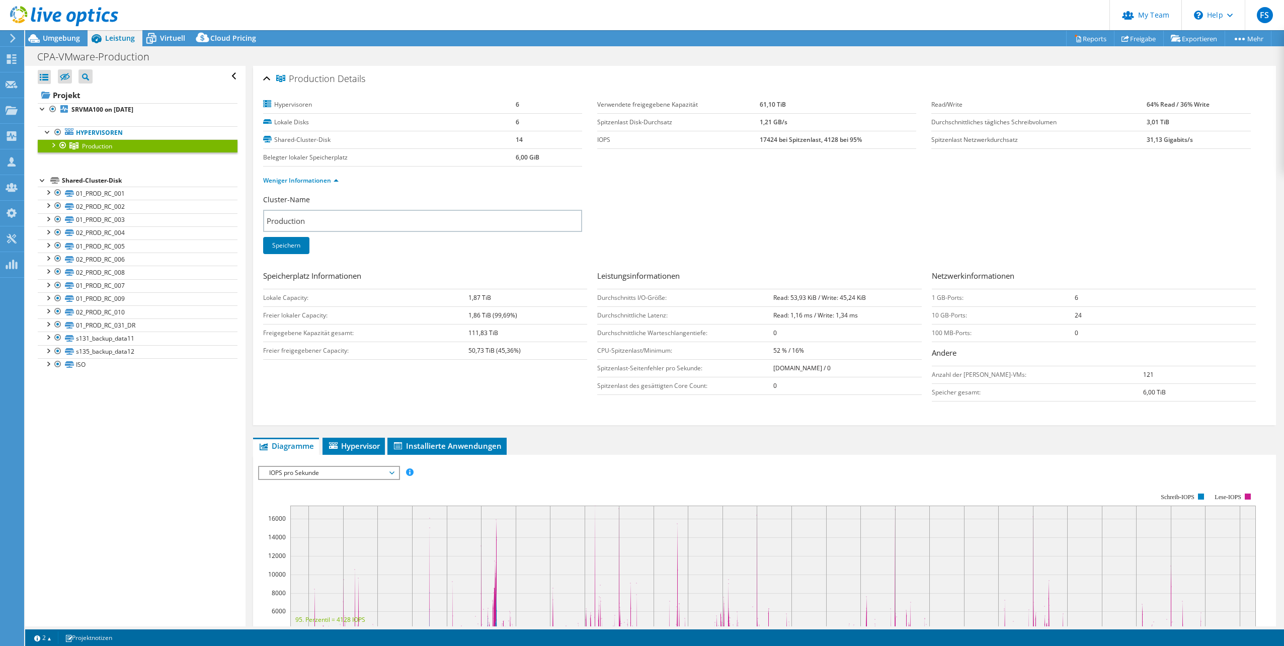
drag, startPoint x: 955, startPoint y: 219, endPoint x: 923, endPoint y: 231, distance: 34.4
click at [955, 219] on div "Cluster-Name Production Speichern" at bounding box center [764, 231] width 1002 height 72
drag, startPoint x: 757, startPoint y: 297, endPoint x: 828, endPoint y: 351, distance: 89.3
click at [826, 347] on tbody "Durchschnitts I/O-Größe: Read: 53,93 KiB / Write: 45,24 KiB Durchschnittliche L…" at bounding box center [759, 342] width 324 height 106
drag, startPoint x: 828, startPoint y: 351, endPoint x: 841, endPoint y: 404, distance: 54.8
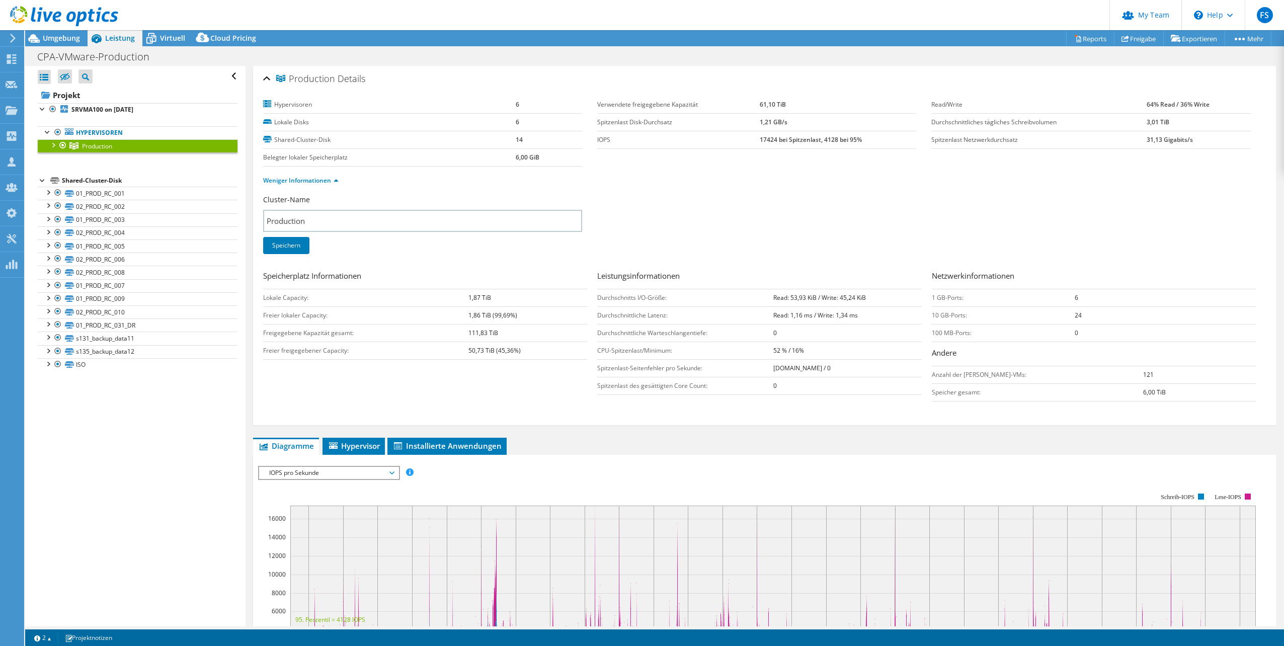
click at [841, 404] on div "Speicherplatz Informationen Lokale Capacity: 1,87 TiB Freier lokaler Capacity: …" at bounding box center [764, 338] width 1002 height 136
drag, startPoint x: 804, startPoint y: 388, endPoint x: 1109, endPoint y: 399, distance: 305.0
click at [1109, 399] on div "Speicherplatz Informationen Lokale Capacity: 1,87 TiB Freier lokaler Capacity: …" at bounding box center [764, 338] width 1002 height 136
drag, startPoint x: 1109, startPoint y: 399, endPoint x: 1077, endPoint y: 398, distance: 31.2
click at [1077, 398] on td "Speicher gesamt:" at bounding box center [1038, 392] width 212 height 18
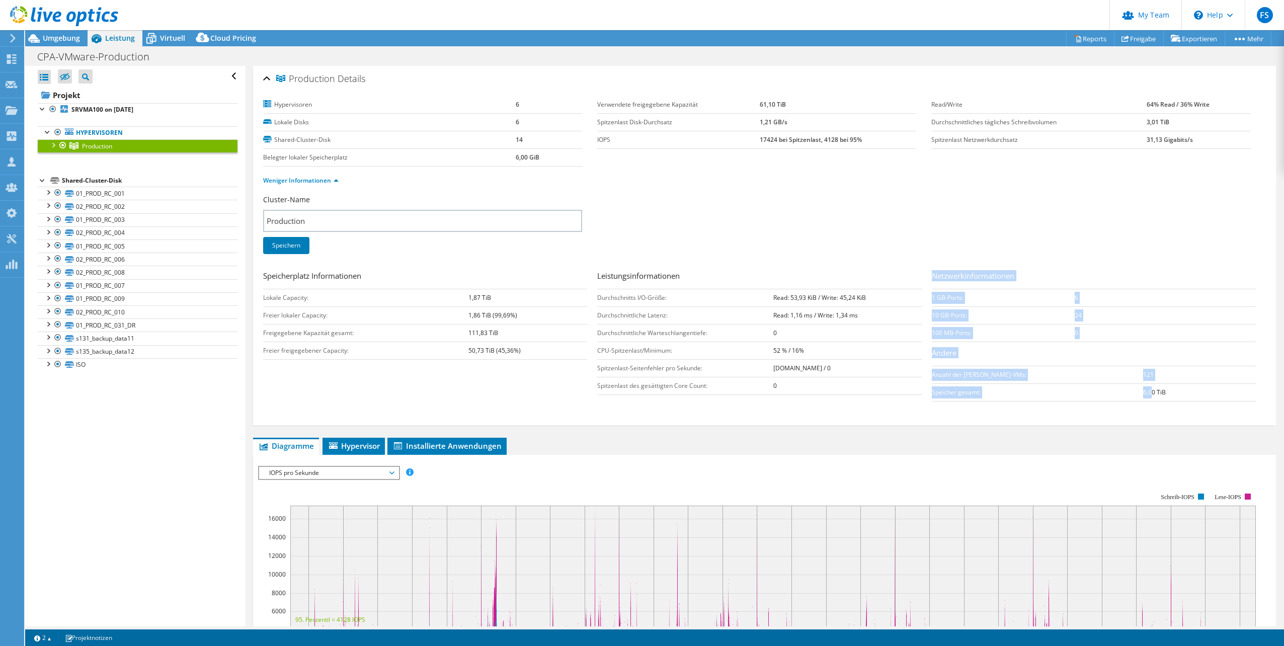
drag, startPoint x: 1032, startPoint y: 214, endPoint x: 1033, endPoint y: 219, distance: 5.6
click at [1033, 214] on div "Cluster-Name Production Speichern" at bounding box center [764, 231] width 1002 height 72
drag, startPoint x: 955, startPoint y: 210, endPoint x: 956, endPoint y: 220, distance: 10.1
click at [956, 216] on div "Cluster-Name Production Speichern" at bounding box center [764, 231] width 1002 height 72
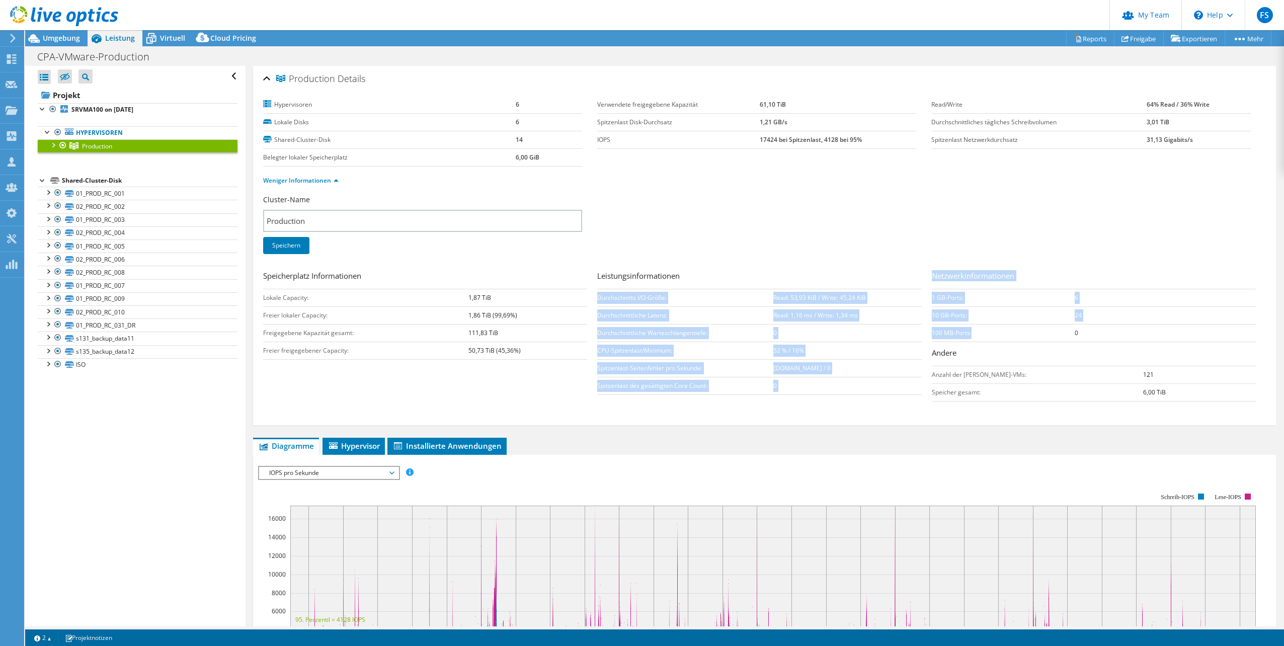
drag, startPoint x: 980, startPoint y: 302, endPoint x: 1090, endPoint y: 380, distance: 135.0
click at [1084, 379] on div "Speicherplatz Informationen Lokale Capacity: 1,87 TiB Freier lokaler Capacity: …" at bounding box center [764, 338] width 1002 height 136
drag, startPoint x: 1090, startPoint y: 380, endPoint x: 1072, endPoint y: 381, distance: 18.6
click at [1072, 381] on td "Anzahl der Gast-VMs:" at bounding box center [1038, 375] width 212 height 18
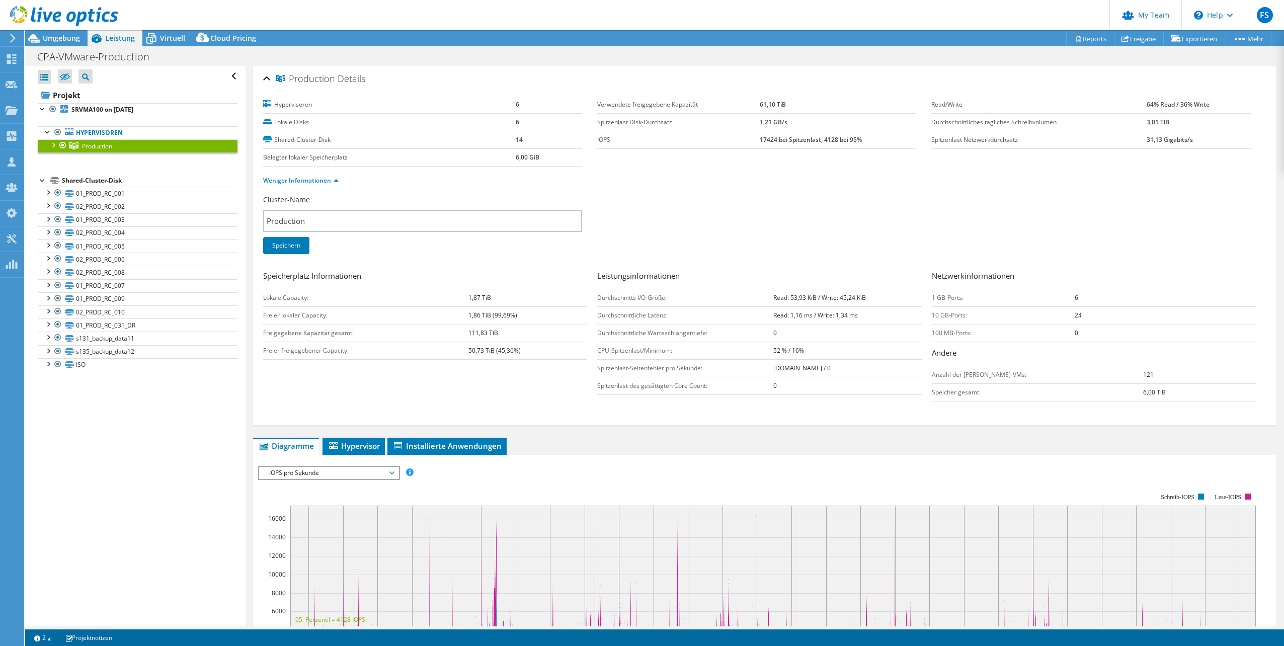
click at [879, 161] on section "Hypervisoren 6 Lokale Disks 6 Shared-Cluster-Disk 14 Belegter lokaler Speicherp…" at bounding box center [597, 131] width 668 height 70
click at [1133, 175] on section "Hypervisoren 6 Lokale Disks 6 Shared-Cluster-Disk 14 Belegter lokaler Speicherp…" at bounding box center [764, 145] width 1002 height 99
drag, startPoint x: 1140, startPoint y: 188, endPoint x: 1097, endPoint y: 268, distance: 90.7
click at [1104, 260] on div "Cluster-Name Production Speichern" at bounding box center [764, 231] width 1002 height 72
click at [64, 35] on span "Umgebung" at bounding box center [61, 38] width 37 height 10
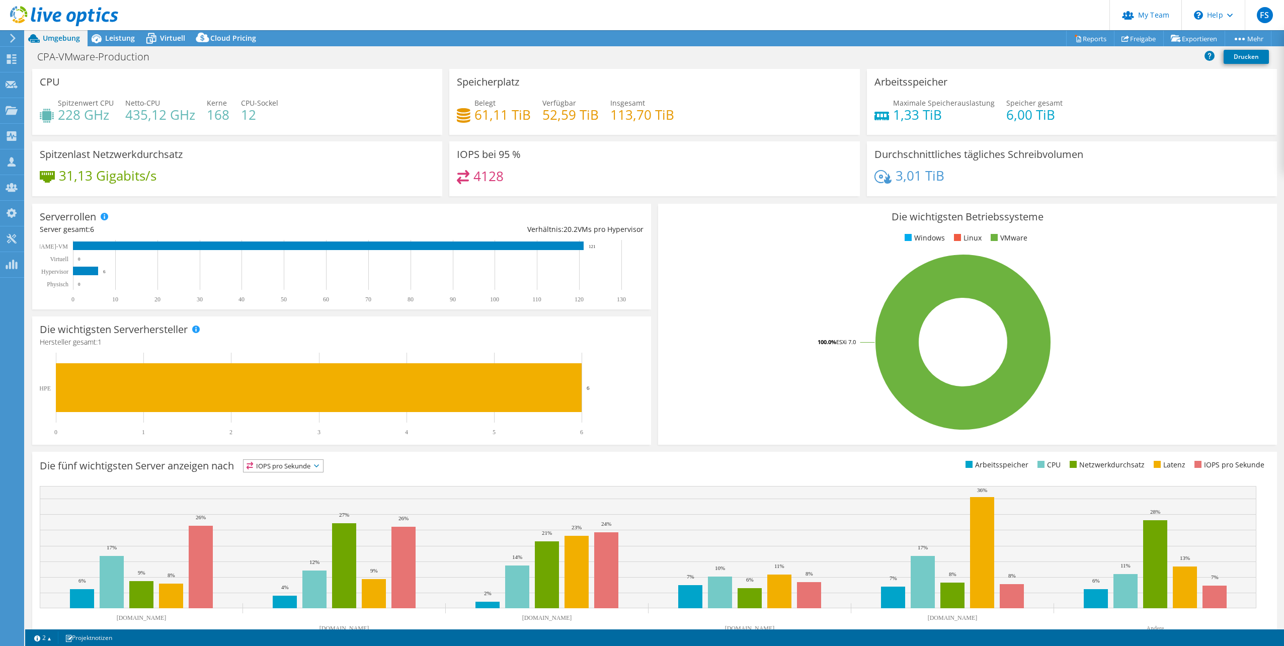
scroll to position [26, 0]
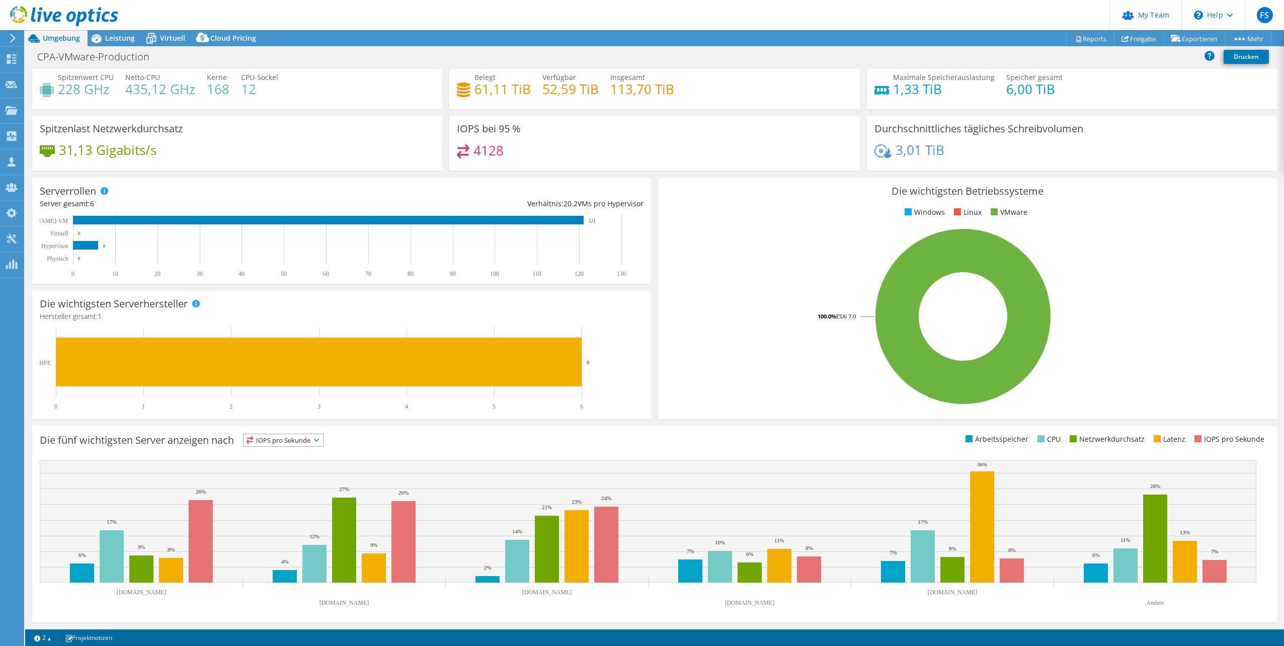
click at [313, 446] on span "IOPS pro Sekunde" at bounding box center [282, 440] width 79 height 12
click at [304, 482] on li "CPU" at bounding box center [282, 481] width 79 height 14
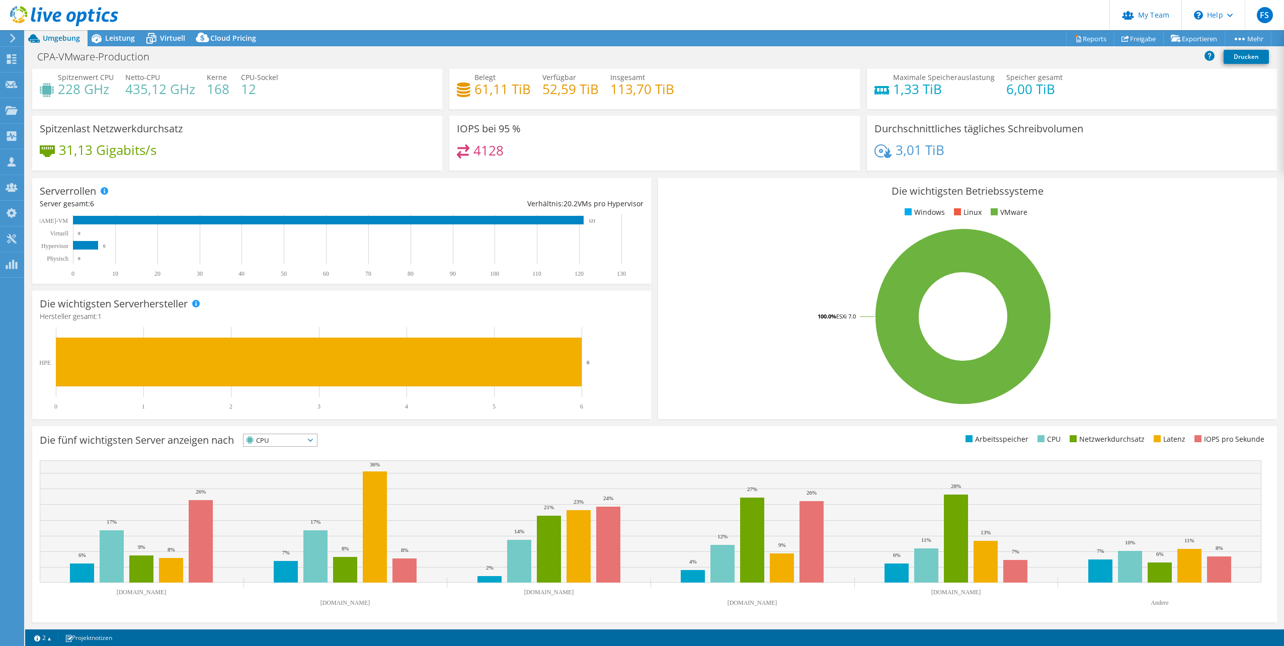
click at [271, 443] on span "CPU" at bounding box center [273, 440] width 61 height 12
click at [376, 446] on div "Die fünf wichtigsten Server anzeigen nach CPU IOPS pro Sekunde" at bounding box center [347, 442] width 615 height 17
drag, startPoint x: 64, startPoint y: 441, endPoint x: 307, endPoint y: 443, distance: 242.4
click at [302, 443] on div "Die fünf wichtigsten Server anzeigen nach CPU IOPS pro Sekunde" at bounding box center [347, 442] width 615 height 17
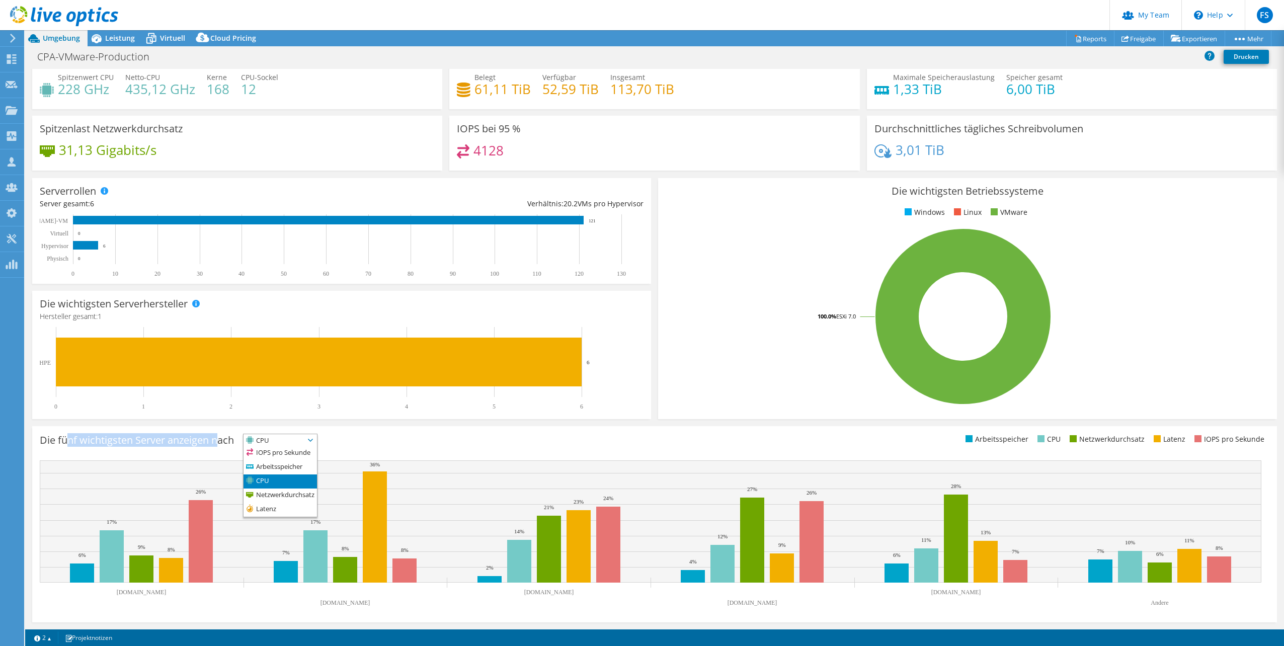
drag, startPoint x: 307, startPoint y: 443, endPoint x: 420, endPoint y: 444, distance: 113.2
click at [420, 444] on div "Die fünf wichtigsten Server anzeigen nach CPU IOPS pro Sekunde" at bounding box center [347, 442] width 615 height 17
click at [263, 448] on div "Die fünf wichtigsten Server anzeigen nach CPU IOPS pro Sekunde" at bounding box center [347, 442] width 615 height 17
click at [178, 429] on div "Die fünf wichtigsten Server anzeigen nach CPU IOPS pro Sekunde" at bounding box center [654, 524] width 1244 height 196
click at [270, 444] on span "CPU" at bounding box center [273, 440] width 61 height 12
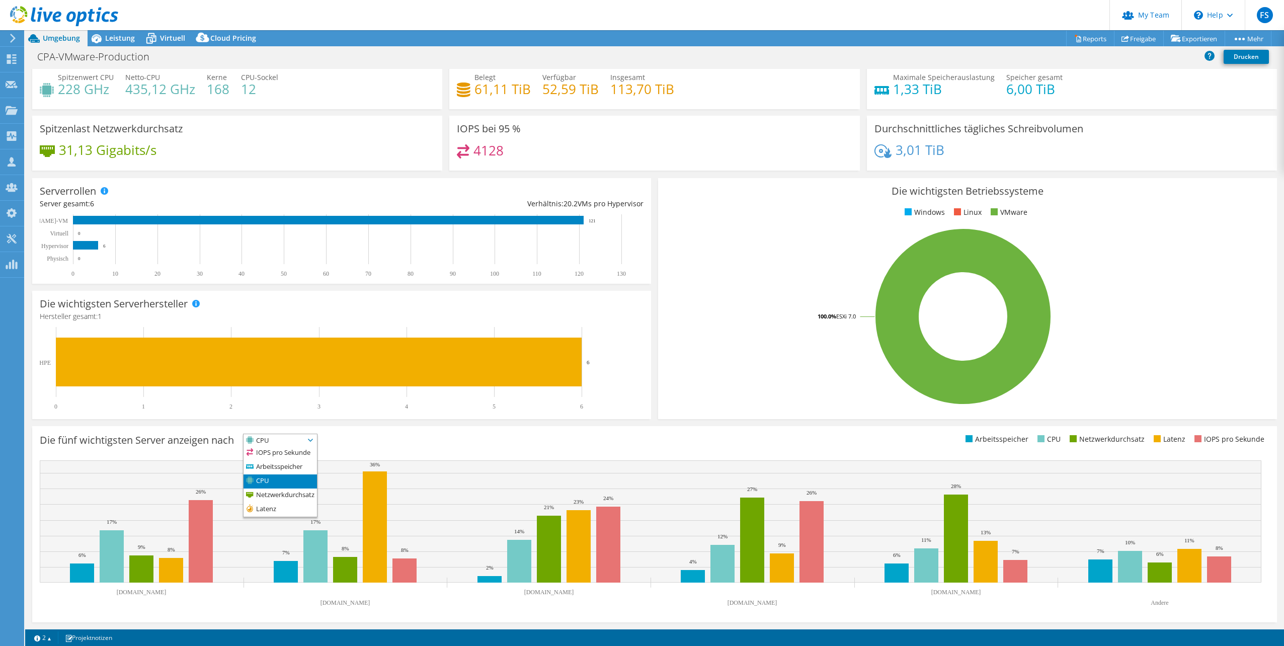
drag, startPoint x: 175, startPoint y: 437, endPoint x: 183, endPoint y: 441, distance: 9.2
click at [177, 440] on h3 "Die fünf wichtigsten Server anzeigen nach" at bounding box center [137, 440] width 194 height 0
click at [291, 438] on span "CPU" at bounding box center [273, 440] width 61 height 12
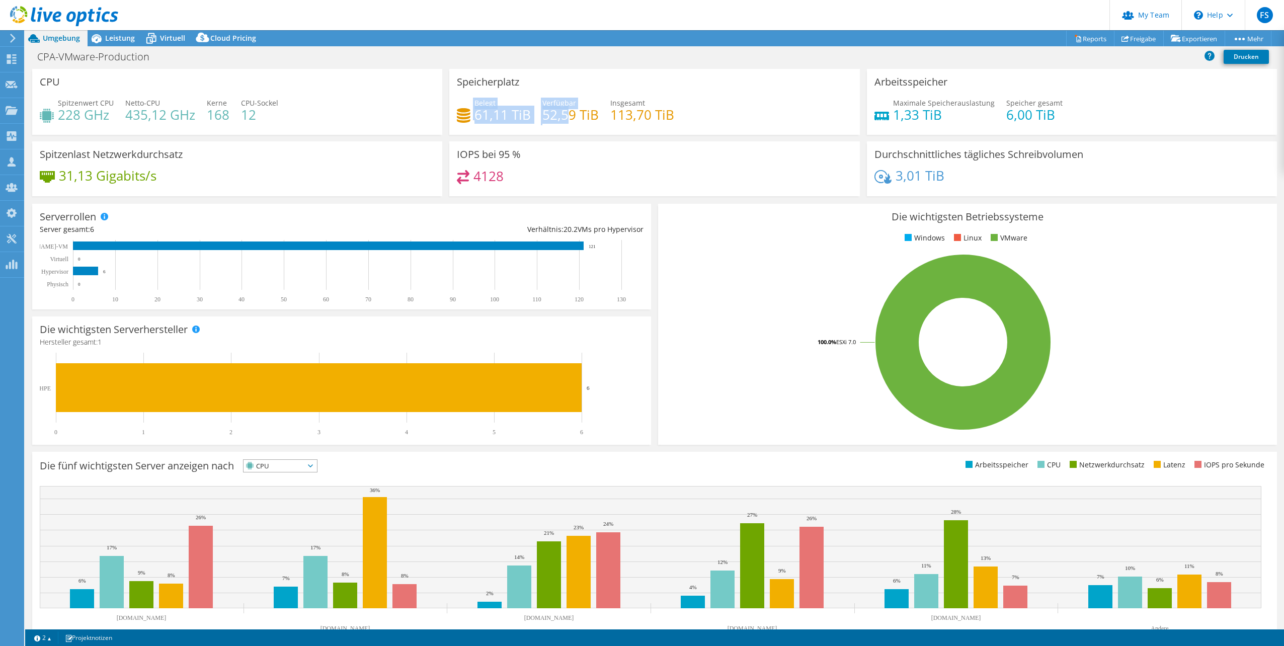
drag, startPoint x: 597, startPoint y: 114, endPoint x: 648, endPoint y: 120, distance: 51.1
click at [640, 120] on div "Belegt 61,11 TiB Verfügbar 52,59 TiB Insgesamt 113,70 TiB" at bounding box center [654, 114] width 395 height 33
drag, startPoint x: 648, startPoint y: 120, endPoint x: 550, endPoint y: 124, distance: 97.7
click at [552, 124] on div "Belegt 61,11 TiB Verfügbar 52,59 TiB Insgesamt 113,70 TiB" at bounding box center [654, 114] width 395 height 33
click at [118, 42] on span "Leistung" at bounding box center [120, 38] width 30 height 10
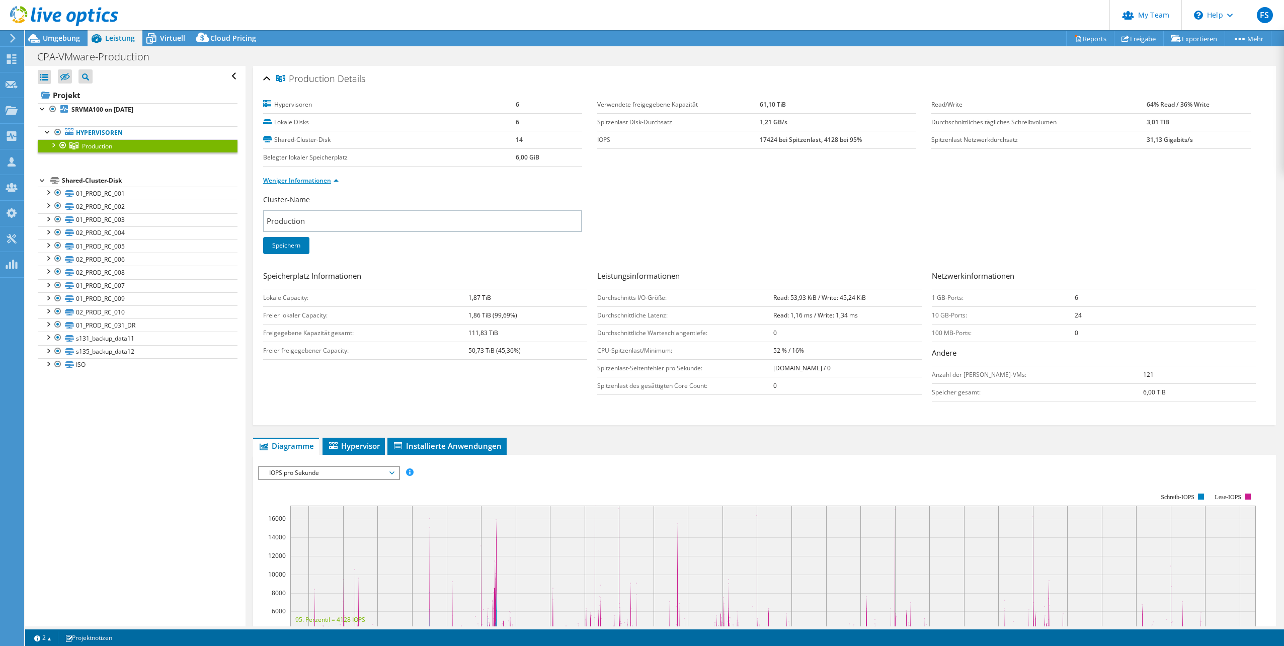
click at [313, 183] on link "Weniger Informationen" at bounding box center [300, 180] width 75 height 9
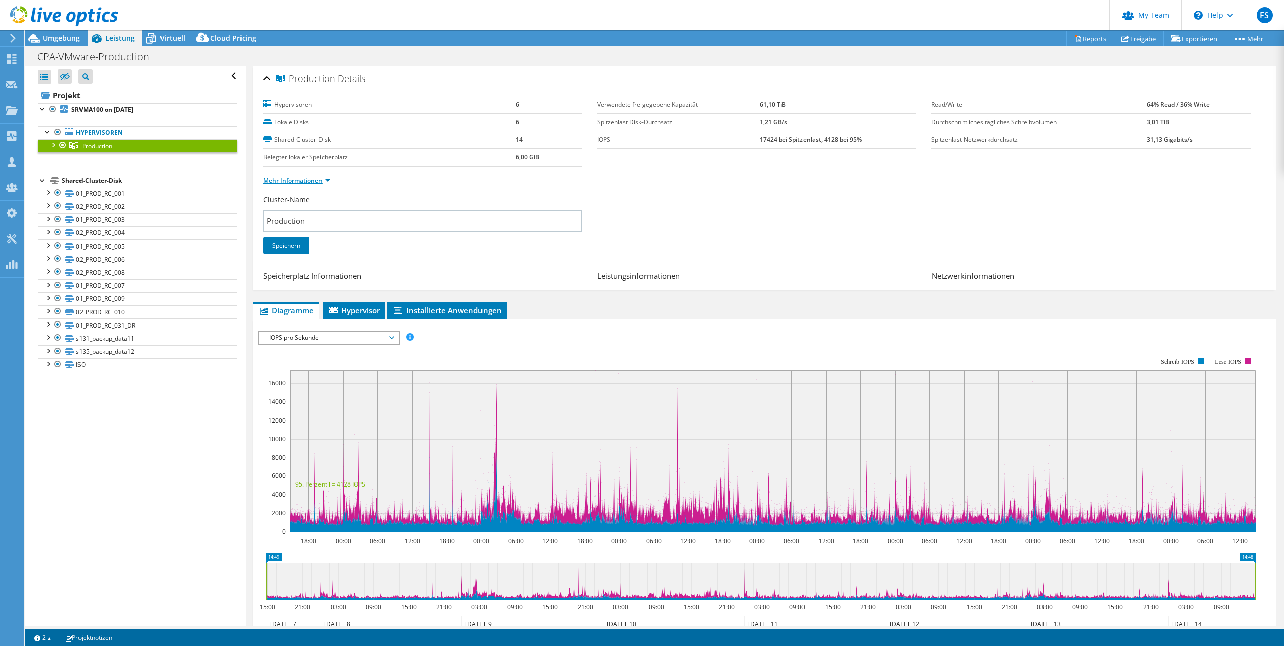
click at [313, 183] on link "Mehr Informationen" at bounding box center [296, 180] width 67 height 9
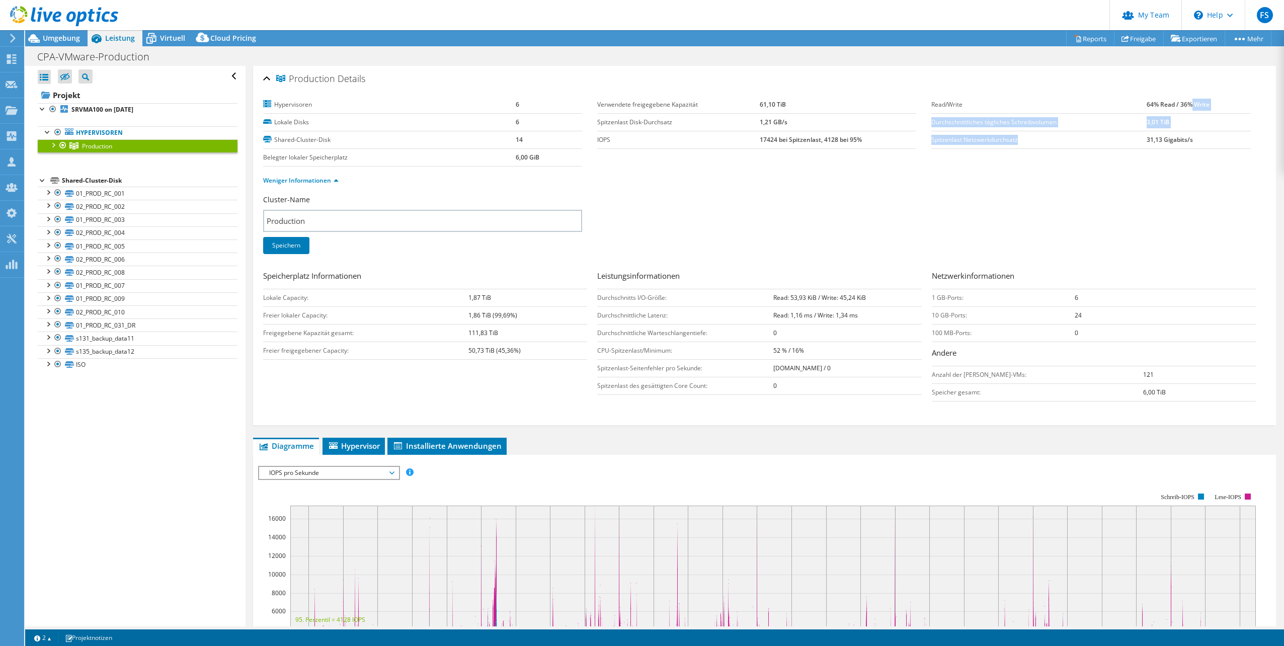
drag, startPoint x: 1142, startPoint y: 139, endPoint x: 1180, endPoint y: 96, distance: 57.7
click at [1184, 100] on tbody "Read/Write 64% Read / 36% Write Durchschnittliches tägliches Schreibvolumen 3,0…" at bounding box center [1090, 122] width 319 height 53
click at [94, 135] on link "Hypervisoren" at bounding box center [138, 132] width 200 height 13
click at [95, 110] on b "SRVMA100 on 8/14/2025" at bounding box center [102, 109] width 62 height 9
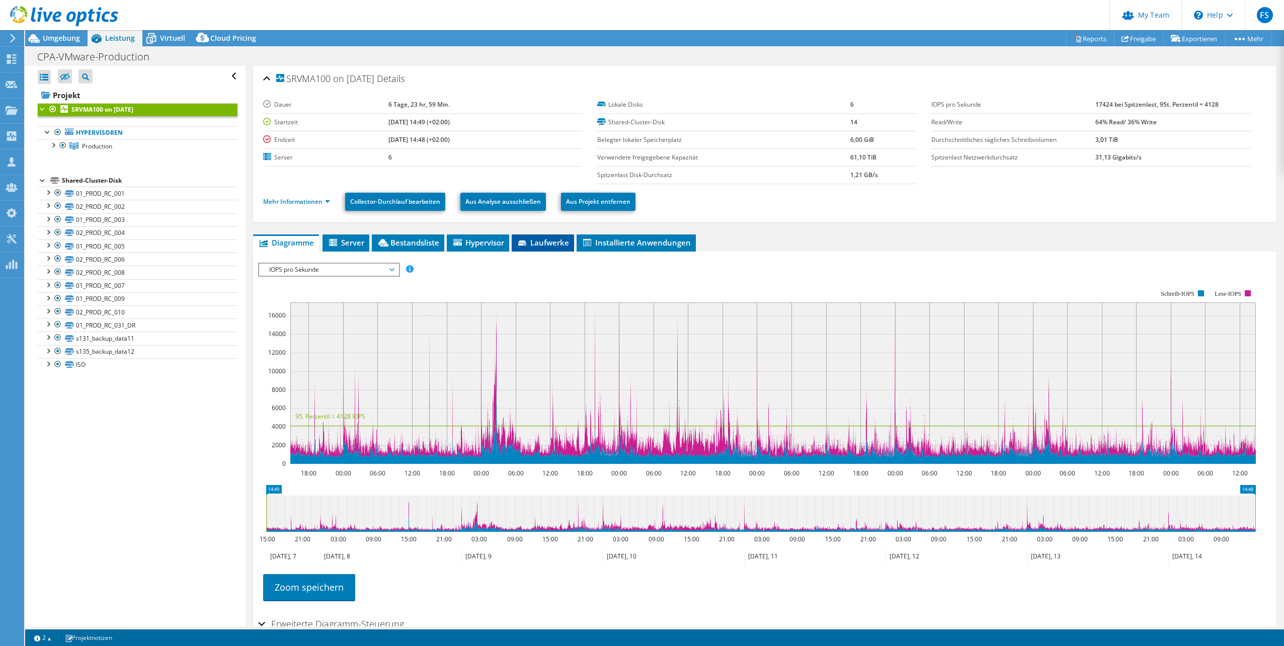
click at [555, 240] on span "Laufwerke" at bounding box center [543, 242] width 52 height 10
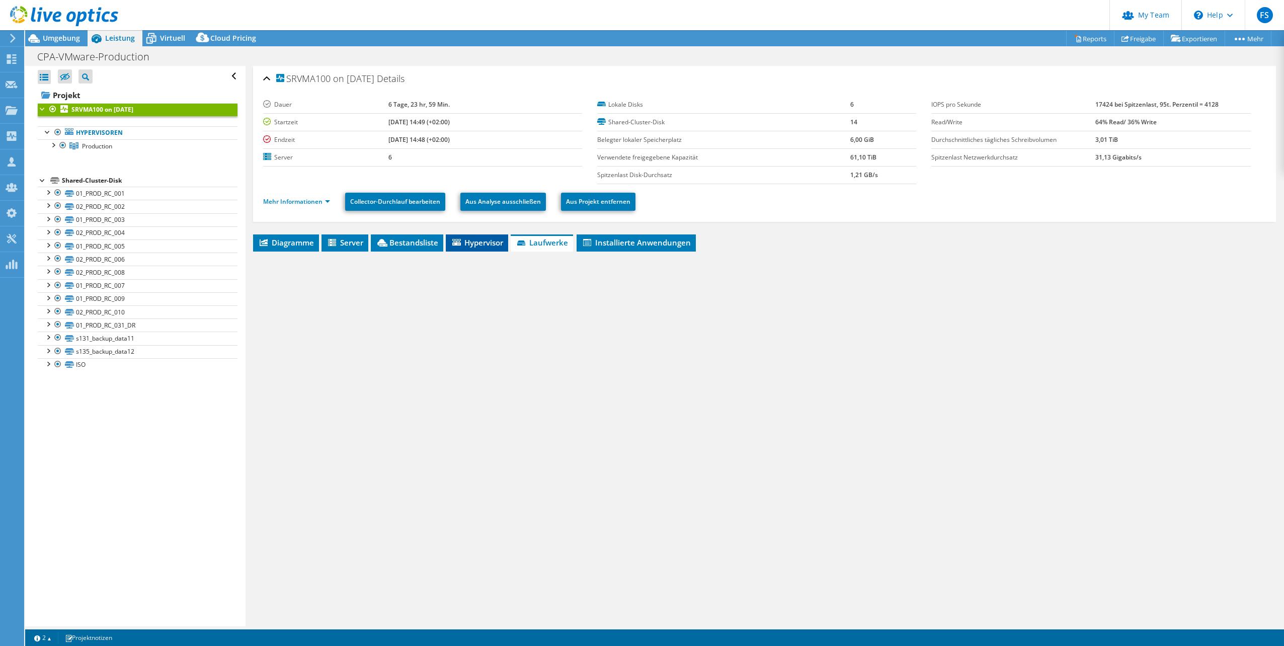
click at [484, 242] on span "Hypervisor" at bounding box center [477, 242] width 52 height 10
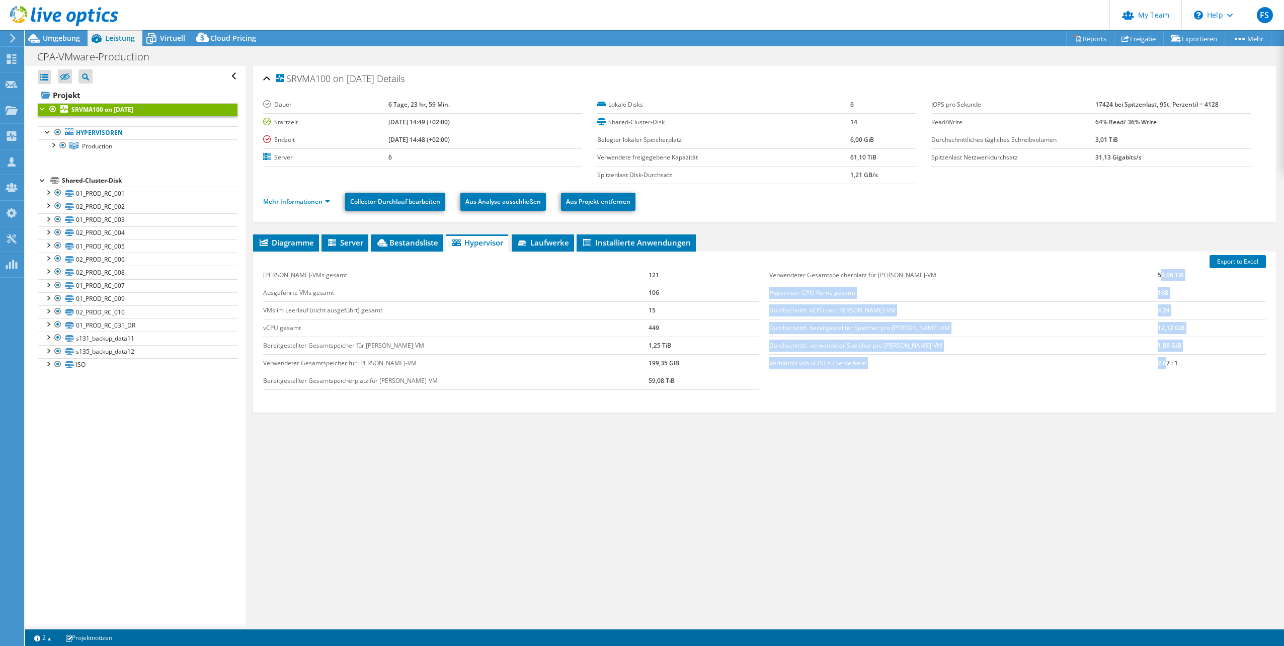
drag, startPoint x: 1134, startPoint y: 272, endPoint x: 1138, endPoint y: 364, distance: 92.2
click at [1138, 364] on tbody "Verwendeter Gesamtspeicherplatz für Gast-VM 59,06 TiB Hypervisor-CPU-Kerne gesa…" at bounding box center [1017, 320] width 496 height 106
drag, startPoint x: 1138, startPoint y: 364, endPoint x: 1123, endPoint y: 371, distance: 16.7
click at [1123, 371] on td "Verhältnis von vCPU zu Serverkern" at bounding box center [963, 363] width 388 height 18
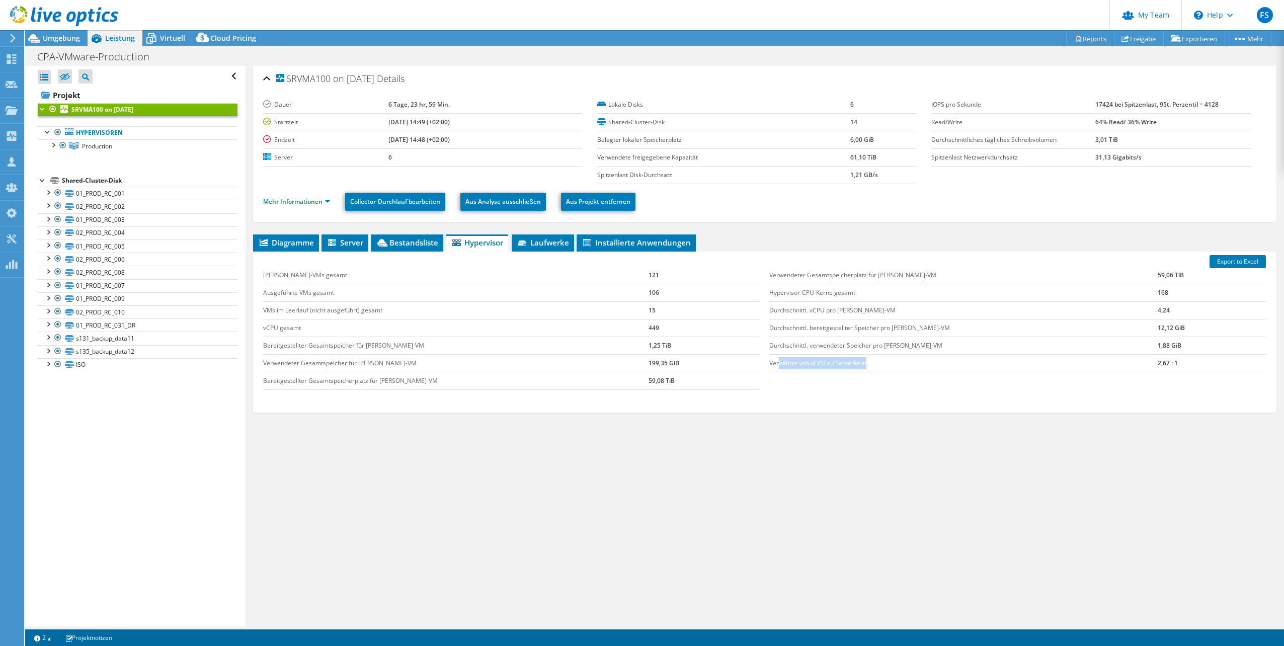
drag, startPoint x: 827, startPoint y: 366, endPoint x: 932, endPoint y: 372, distance: 104.8
click at [928, 370] on td "Verhältnis von vCPU zu Serverkern" at bounding box center [963, 363] width 388 height 18
drag, startPoint x: 932, startPoint y: 372, endPoint x: 861, endPoint y: 389, distance: 72.5
click at [861, 389] on div "Gast-VMs gesamt 121 Ausgeführte VMs gesamt 106 VMs im Leerlauf (nicht ausgeführ…" at bounding box center [764, 328] width 1012 height 143
drag, startPoint x: 895, startPoint y: 359, endPoint x: 935, endPoint y: 378, distance: 44.3
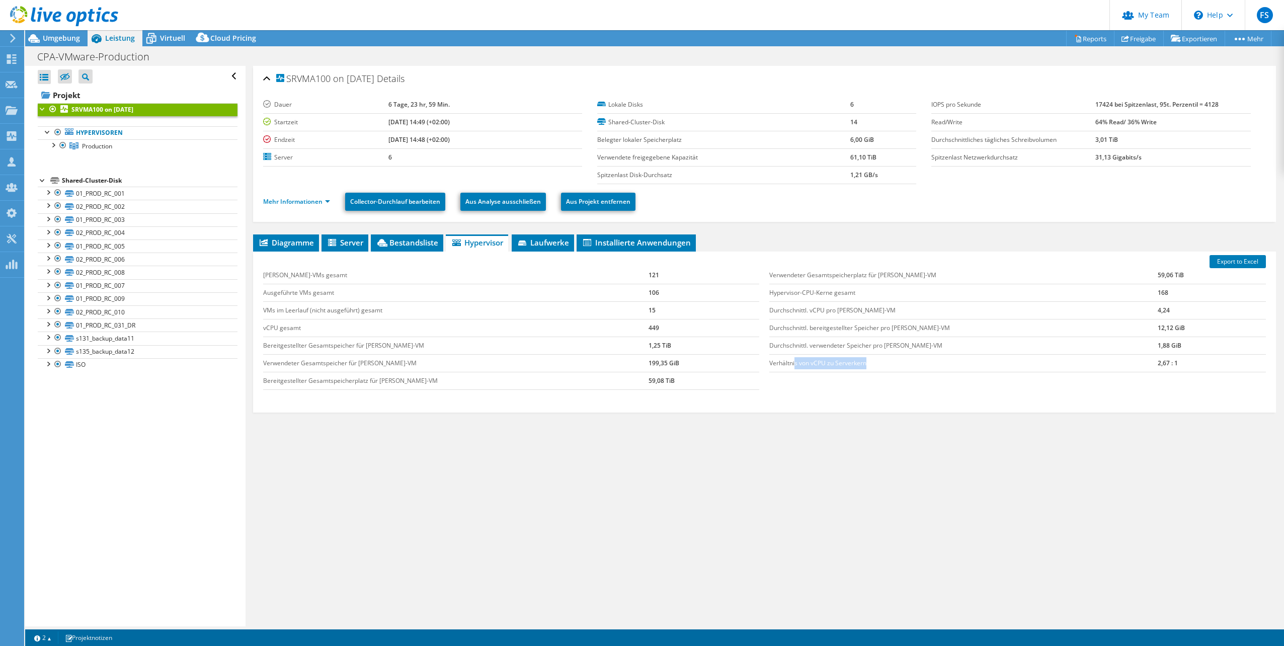
click at [933, 376] on div "Verwendeter Gesamtspeicherplatz für Gast-VM 59,06 TiB Hypervisor-CPU-Kerne gesa…" at bounding box center [1017, 320] width 506 height 126
click at [1083, 385] on div "Gast-VMs gesamt 121 Ausgeführte VMs gesamt 106 VMs im Leerlauf (nicht ausgeführ…" at bounding box center [764, 328] width 1012 height 143
drag, startPoint x: 1129, startPoint y: 336, endPoint x: 1164, endPoint y: 374, distance: 52.0
click at [1165, 363] on tbody "Verwendeter Gesamtspeicherplatz für Gast-VM 59,06 TiB Hypervisor-CPU-Kerne gesa…" at bounding box center [1017, 320] width 496 height 106
drag, startPoint x: 1164, startPoint y: 374, endPoint x: 1152, endPoint y: 382, distance: 14.1
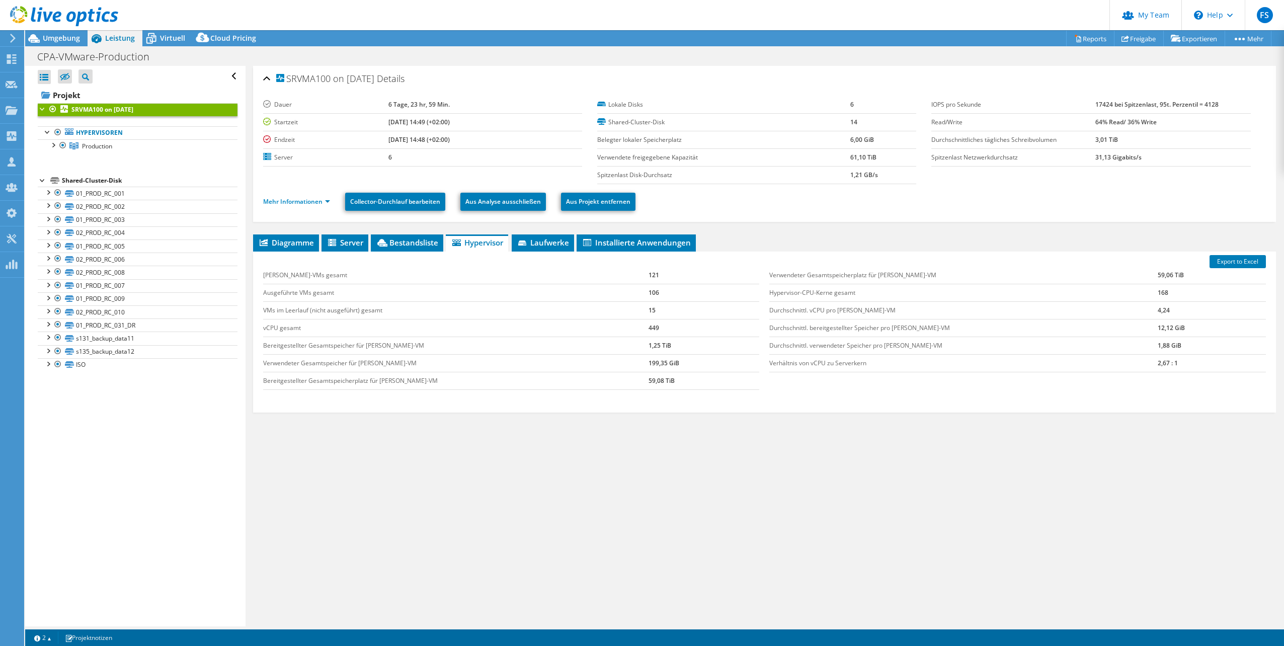
click at [1152, 382] on div "Gast-VMs gesamt 121 Ausgeführte VMs gesamt 106 VMs im Leerlauf (nicht ausgeführ…" at bounding box center [764, 328] width 1012 height 143
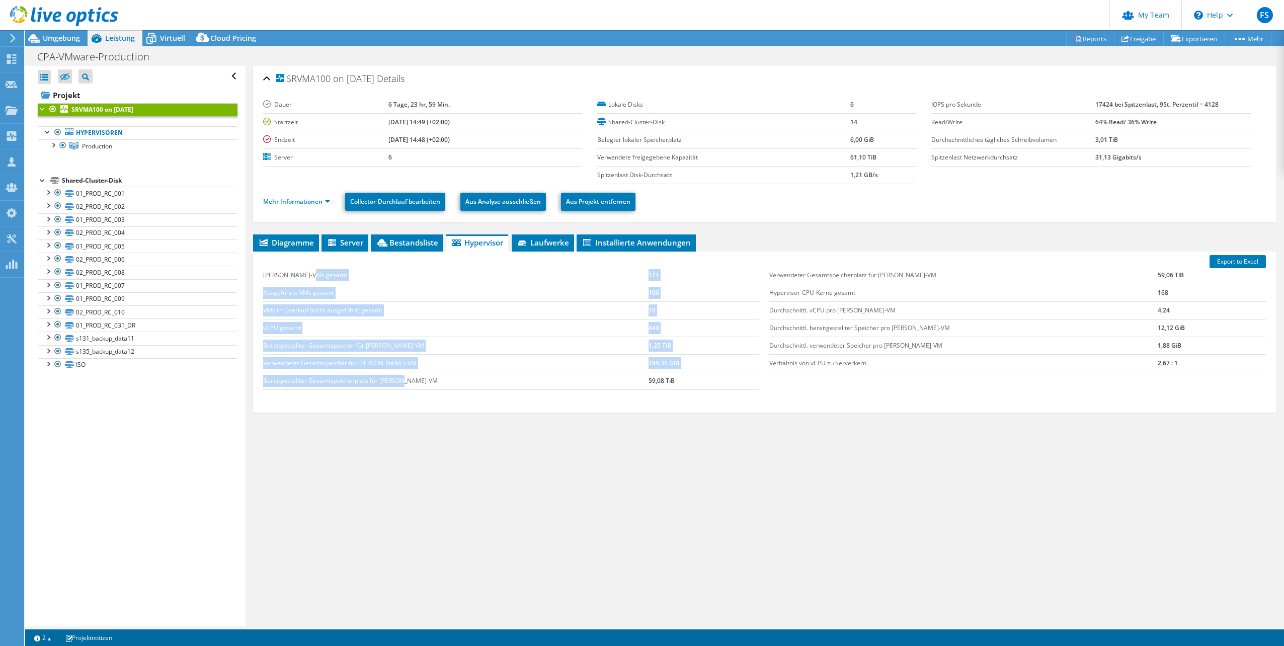
drag, startPoint x: 387, startPoint y: 272, endPoint x: 603, endPoint y: 389, distance: 245.8
click at [598, 381] on tbody "Gast-VMs gesamt 121 Ausgeführte VMs gesamt 106 VMs im Leerlauf (nicht ausgeführ…" at bounding box center [511, 328] width 496 height 123
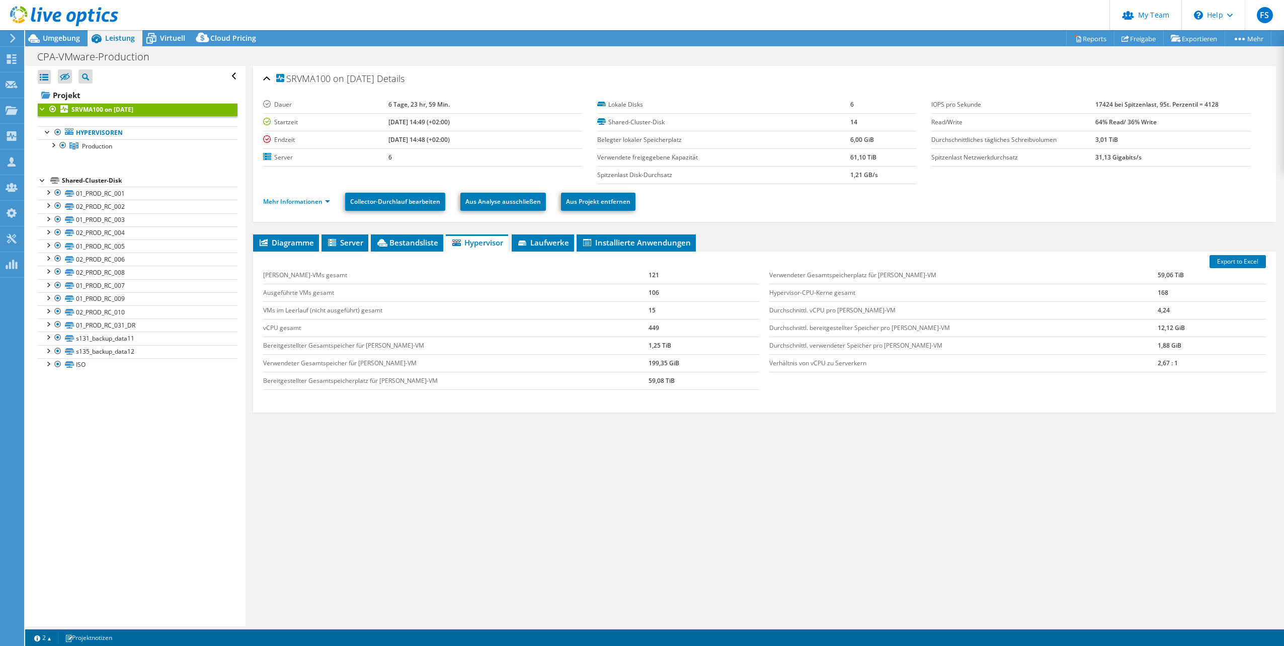
drag, startPoint x: 603, startPoint y: 389, endPoint x: 545, endPoint y: 401, distance: 59.5
click at [545, 401] on div "Export to Excel Gast-VMs gesamt 121 Ausgeführte VMs gesamt 106 VMs im Leerlauf …" at bounding box center [764, 331] width 1023 height 161
drag, startPoint x: 375, startPoint y: 308, endPoint x: 642, endPoint y: 397, distance: 282.0
click at [639, 396] on div "Gast-VMs gesamt 121 Ausgeführte VMs gesamt 106 VMs im Leerlauf (nicht ausgeführ…" at bounding box center [511, 328] width 506 height 143
drag, startPoint x: 642, startPoint y: 397, endPoint x: 660, endPoint y: 421, distance: 30.2
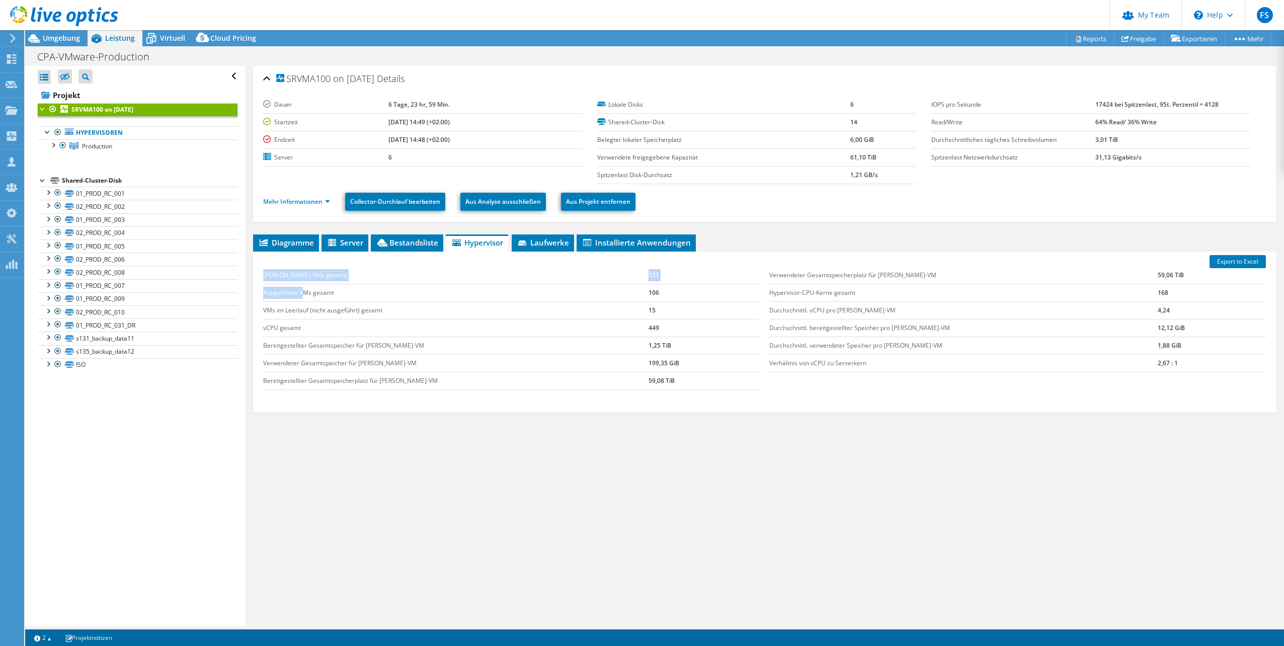
click at [660, 421] on div "Diagramme Server Bestandsliste Hypervisor Laufwerke Cluster-Laufwerke 0" at bounding box center [764, 359] width 1023 height 251
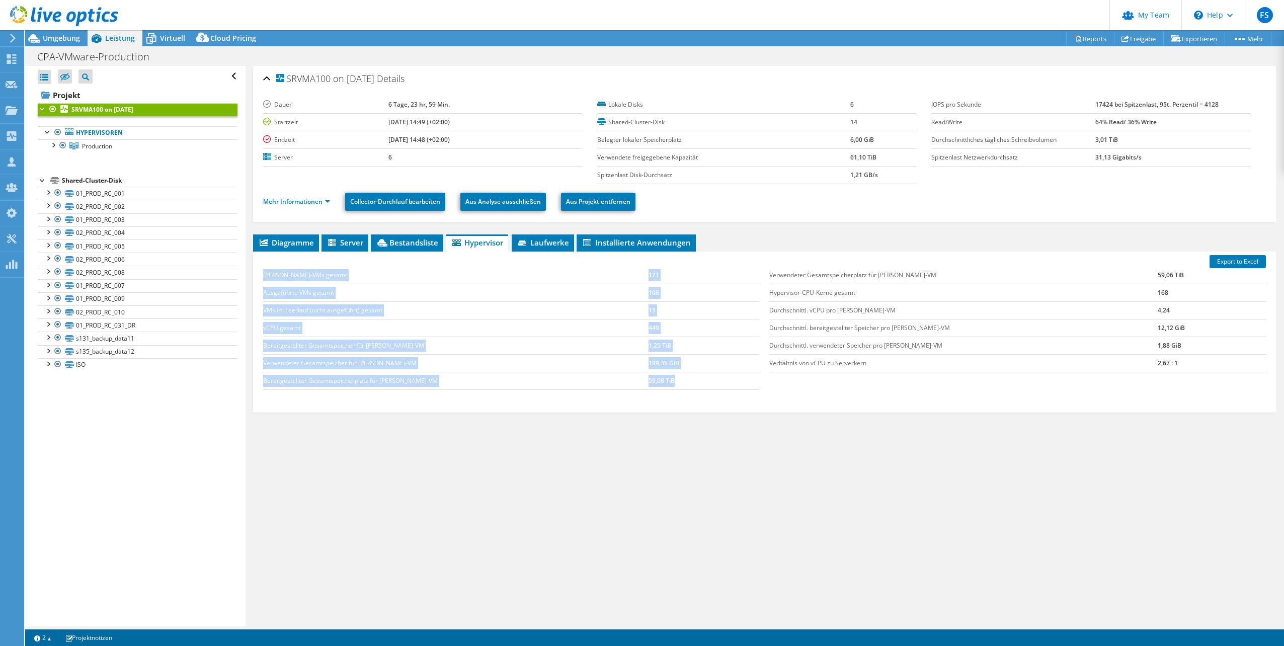
drag, startPoint x: 660, startPoint y: 377, endPoint x: 260, endPoint y: 278, distance: 412.4
click at [260, 278] on div "Gast-VMs gesamt 121 Ausgeführte VMs gesamt 106 VMs im Leerlauf (nicht ausgeführ…" at bounding box center [511, 328] width 506 height 143
drag, startPoint x: 260, startPoint y: 278, endPoint x: 430, endPoint y: 325, distance: 175.8
click at [430, 325] on td "vCPU gesamt" at bounding box center [455, 328] width 385 height 18
drag, startPoint x: 668, startPoint y: 381, endPoint x: 397, endPoint y: 298, distance: 283.5
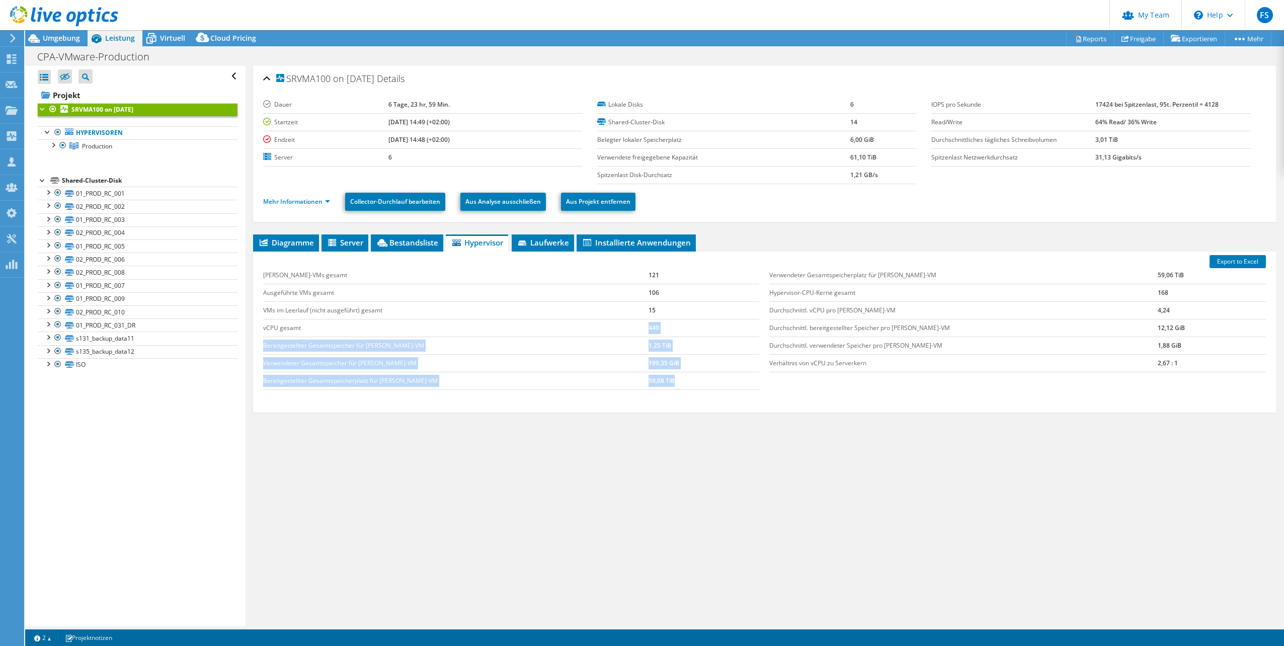
click at [414, 303] on tbody "Gast-VMs gesamt 121 Ausgeführte VMs gesamt 106 VMs im Leerlauf (nicht ausgeführ…" at bounding box center [511, 328] width 496 height 123
drag, startPoint x: 397, startPoint y: 298, endPoint x: 337, endPoint y: 298, distance: 60.4
click at [337, 298] on td "Ausgeführte VMs gesamt" at bounding box center [455, 293] width 385 height 18
click at [316, 202] on link "Mehr Informationen" at bounding box center [296, 201] width 67 height 9
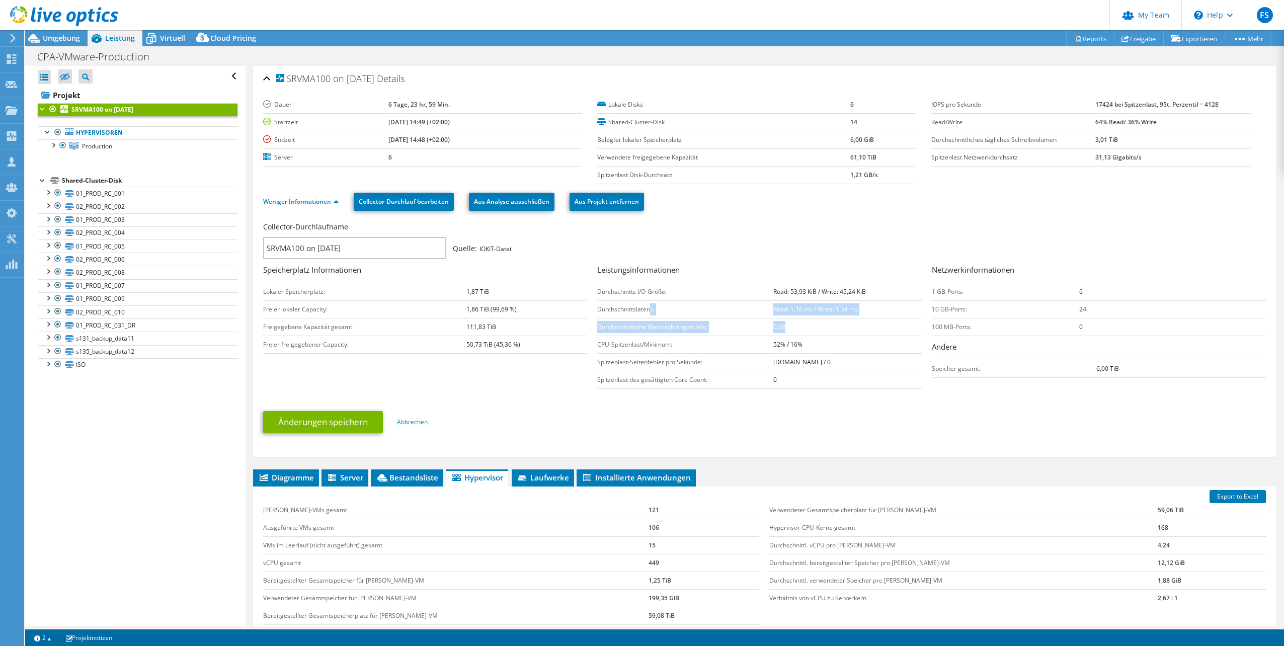
drag, startPoint x: 682, startPoint y: 306, endPoint x: 872, endPoint y: 328, distance: 192.0
click at [872, 329] on tbody "Durchschnitts I/O-Größe: Read: 53,93 KiB / Write: 45,24 KiB Durchschnittslatenz…" at bounding box center [759, 336] width 324 height 106
drag, startPoint x: 872, startPoint y: 328, endPoint x: 791, endPoint y: 336, distance: 81.4
click at [791, 336] on td "52% / 16%" at bounding box center [847, 344] width 148 height 18
drag, startPoint x: 835, startPoint y: 312, endPoint x: 876, endPoint y: 310, distance: 40.3
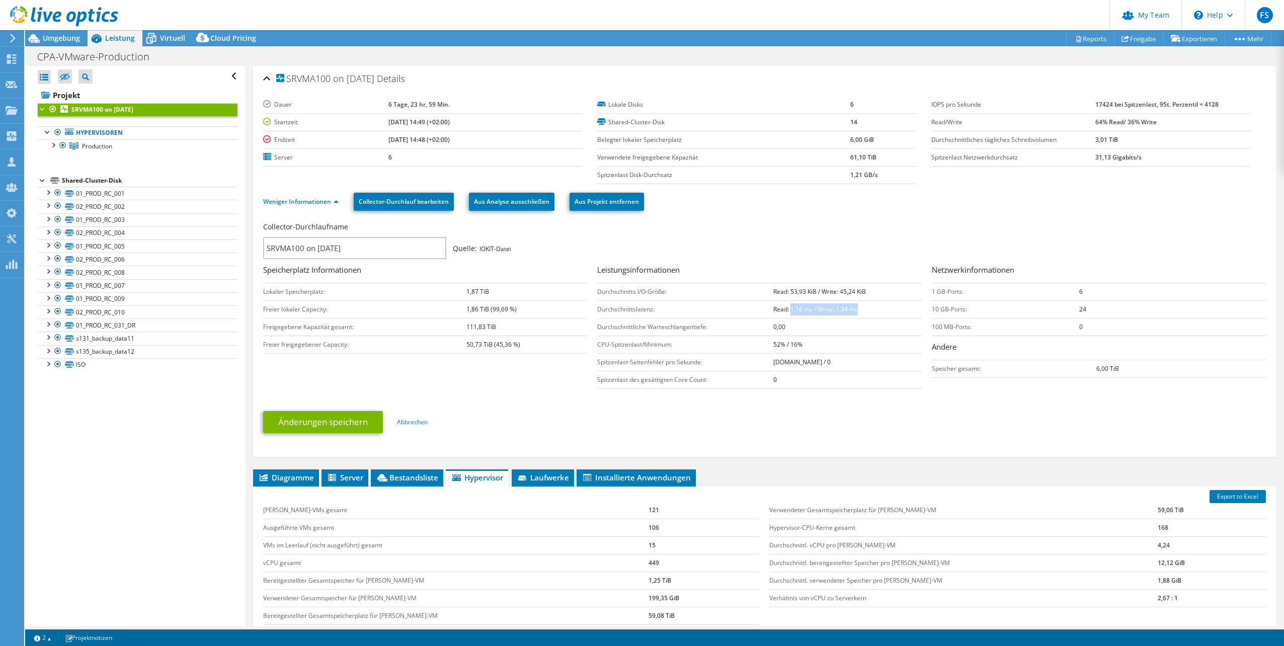
click at [875, 310] on td "Read: 1,16 ms / Write: 1,34 ms" at bounding box center [847, 309] width 148 height 18
drag, startPoint x: 876, startPoint y: 310, endPoint x: 819, endPoint y: 312, distance: 56.4
click at [819, 312] on b "Read: 1,16 ms / Write: 1,34 ms" at bounding box center [815, 309] width 85 height 9
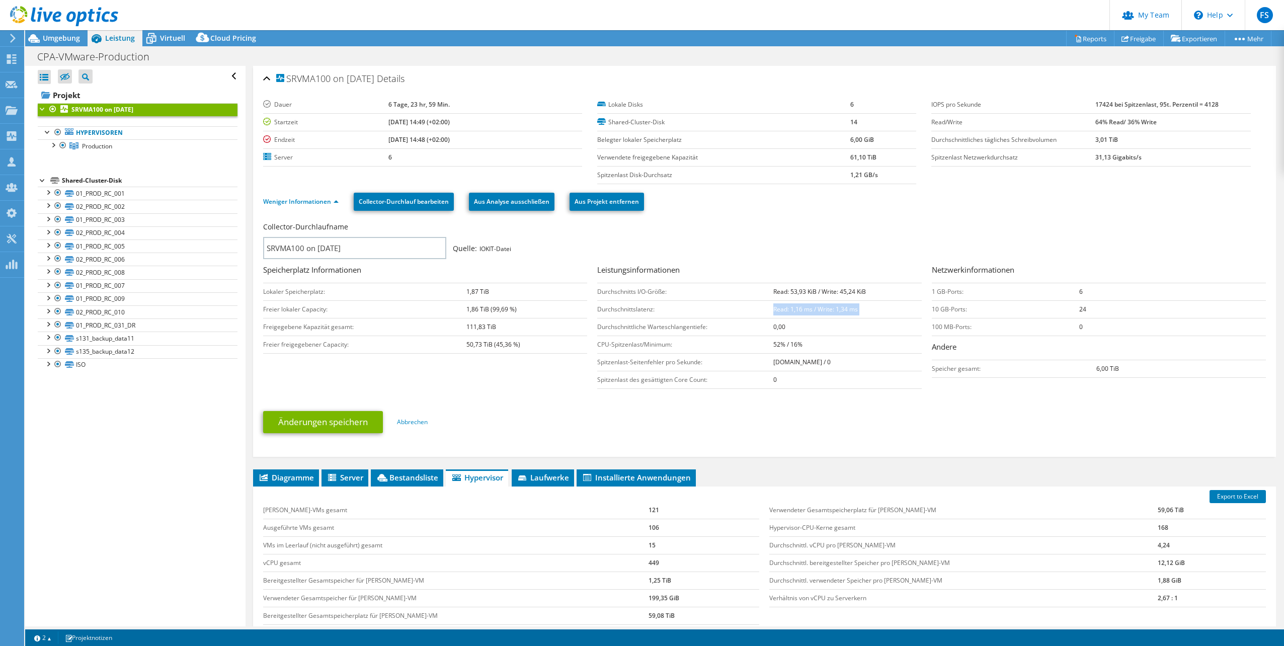
drag, startPoint x: 819, startPoint y: 312, endPoint x: 803, endPoint y: 306, distance: 17.8
click at [803, 306] on b "Read: 1,16 ms / Write: 1,34 ms" at bounding box center [815, 309] width 85 height 9
drag, startPoint x: 622, startPoint y: 342, endPoint x: 682, endPoint y: 351, distance: 61.0
click at [673, 349] on td "CPU-Spitzenlast/Minimum:" at bounding box center [685, 344] width 176 height 18
drag, startPoint x: 684, startPoint y: 352, endPoint x: 667, endPoint y: 359, distance: 18.3
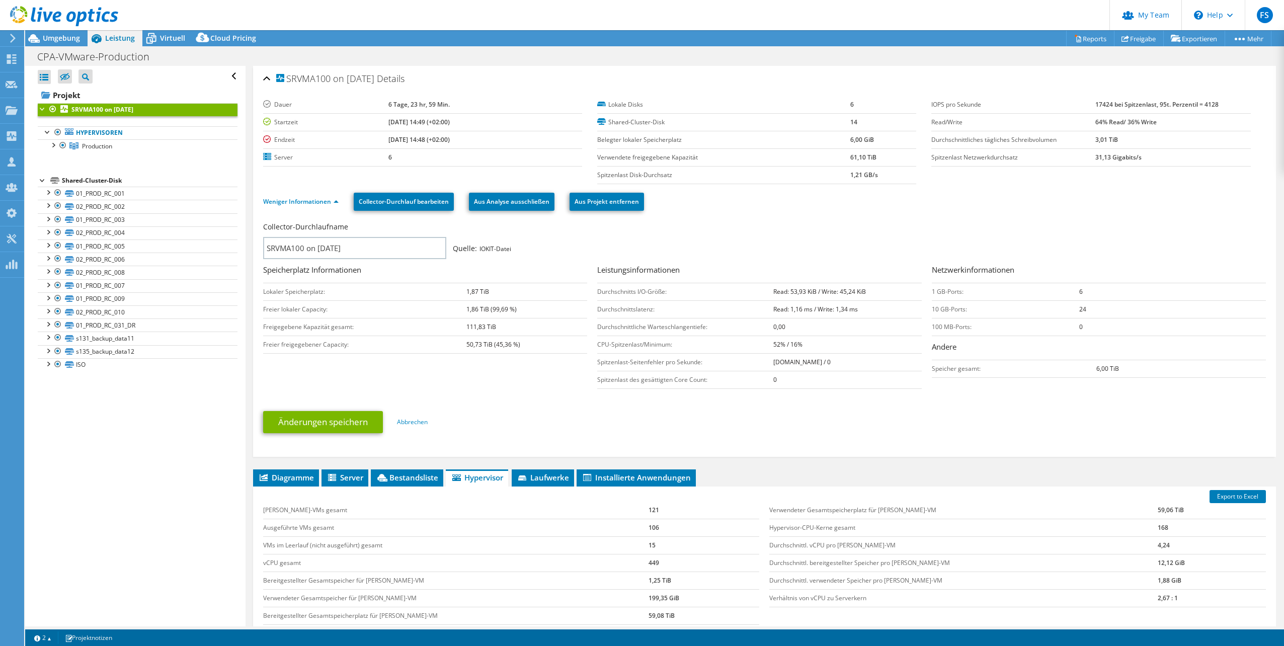
click at [666, 356] on td "Spitzenlast-Seitenfehler pro Sekunde:" at bounding box center [685, 362] width 176 height 18
drag, startPoint x: 780, startPoint y: 341, endPoint x: 746, endPoint y: 352, distance: 35.5
click at [748, 351] on tr "CPU-Spitzenlast/Minimum: 52% / 16%" at bounding box center [759, 344] width 324 height 18
drag, startPoint x: 746, startPoint y: 352, endPoint x: 740, endPoint y: 355, distance: 7.2
click at [740, 355] on td "Spitzenlast-Seitenfehler pro Sekunde:" at bounding box center [685, 362] width 176 height 18
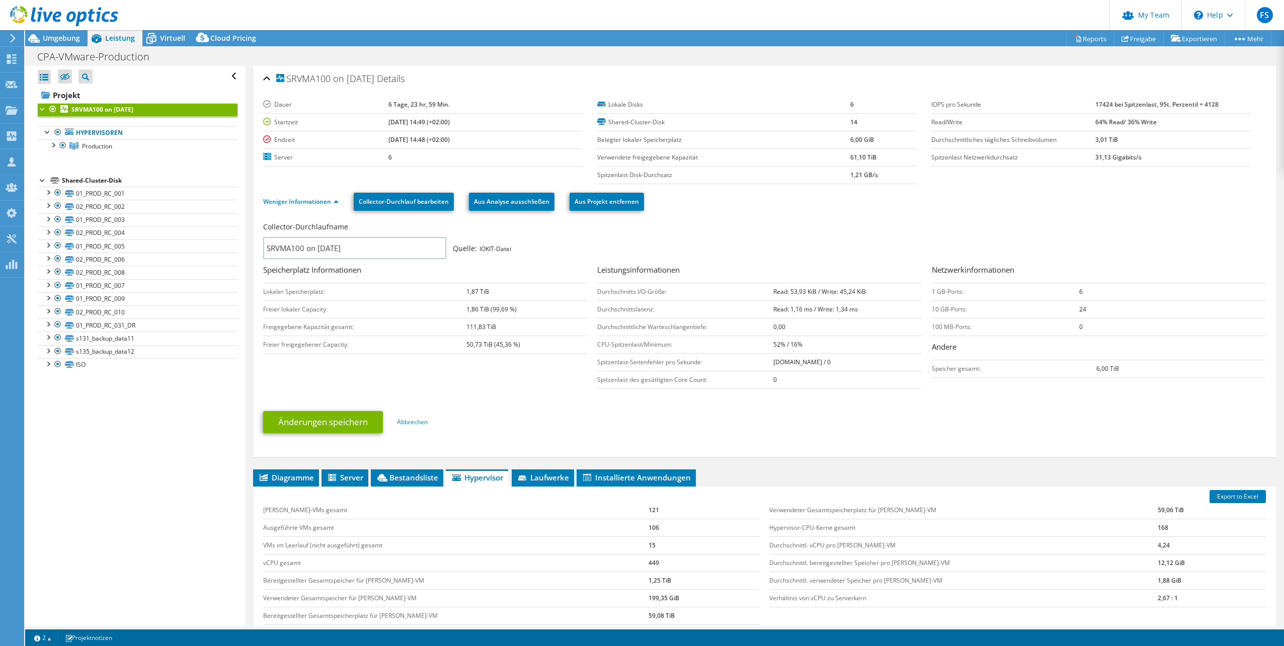
drag, startPoint x: 790, startPoint y: 348, endPoint x: 751, endPoint y: 346, distance: 38.3
click at [751, 346] on tr "CPU-Spitzenlast/Minimum: 52% / 16%" at bounding box center [759, 344] width 324 height 18
click at [755, 346] on td "CPU-Spitzenlast/Minimum:" at bounding box center [685, 344] width 176 height 18
drag, startPoint x: 295, startPoint y: 309, endPoint x: 543, endPoint y: 360, distance: 253.0
click at [543, 360] on div "Collector-Durchlaufname SRVMA100 on 8/14/2025 Quelle: IOKIT-Datei Speicherplatz…" at bounding box center [766, 306] width 1007 height 175
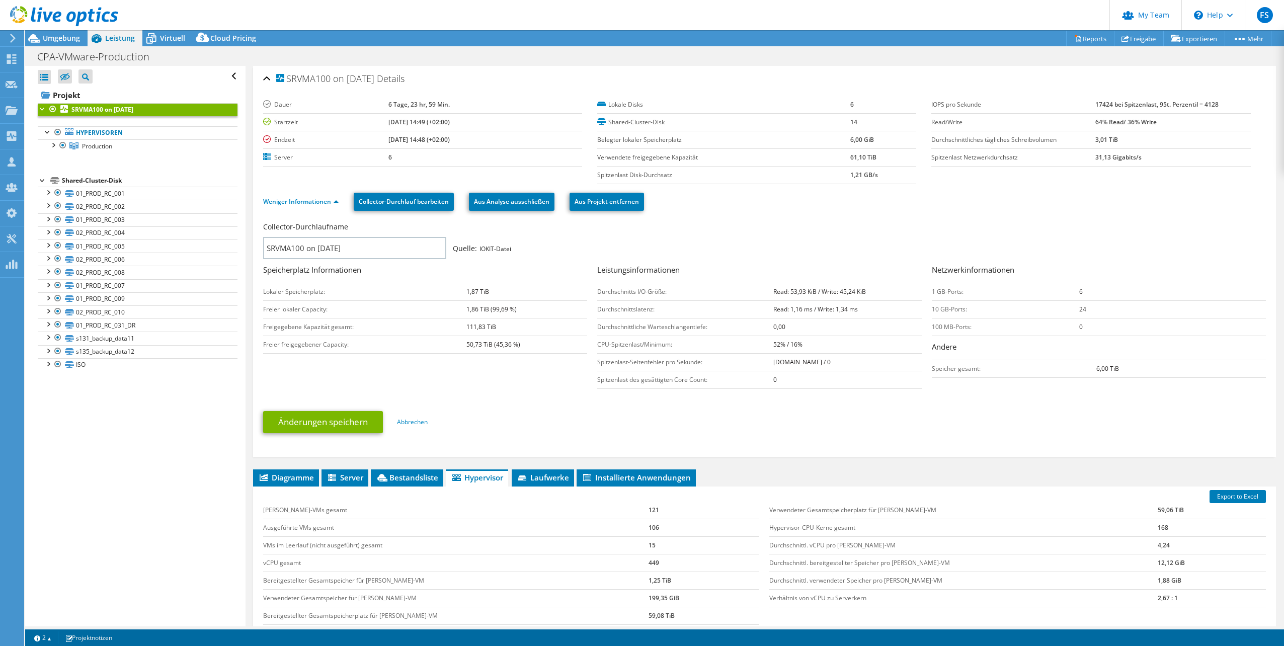
click at [1022, 360] on td "Speicher gesamt:" at bounding box center [1014, 369] width 164 height 18
drag, startPoint x: 1127, startPoint y: 159, endPoint x: 1166, endPoint y: 157, distance: 38.8
click at [1165, 157] on tr "Spitzenlast Netzwerkdurchsatz 31,13 Gigabits/s" at bounding box center [1090, 157] width 319 height 18
drag, startPoint x: 1166, startPoint y: 157, endPoint x: 1114, endPoint y: 160, distance: 51.9
click at [1114, 160] on b "31,13 Gigabits/s" at bounding box center [1118, 157] width 46 height 9
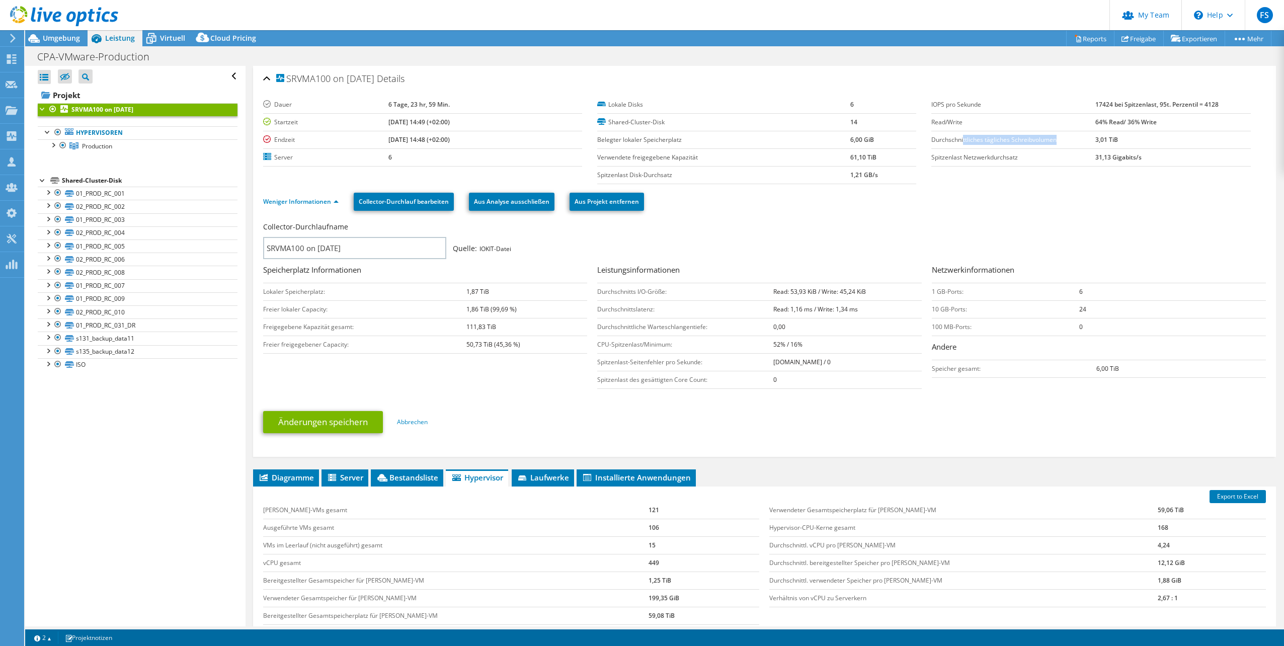
drag, startPoint x: 982, startPoint y: 146, endPoint x: 1056, endPoint y: 142, distance: 74.0
click at [1056, 142] on td "Durchschnittliches tägliches Schreibvolumen" at bounding box center [1013, 140] width 164 height 18
drag, startPoint x: 1056, startPoint y: 142, endPoint x: 989, endPoint y: 148, distance: 67.2
click at [989, 148] on td "Spitzenlast Netzwerkdurchsatz" at bounding box center [1013, 157] width 164 height 18
drag, startPoint x: 933, startPoint y: 144, endPoint x: 1112, endPoint y: 138, distance: 179.1
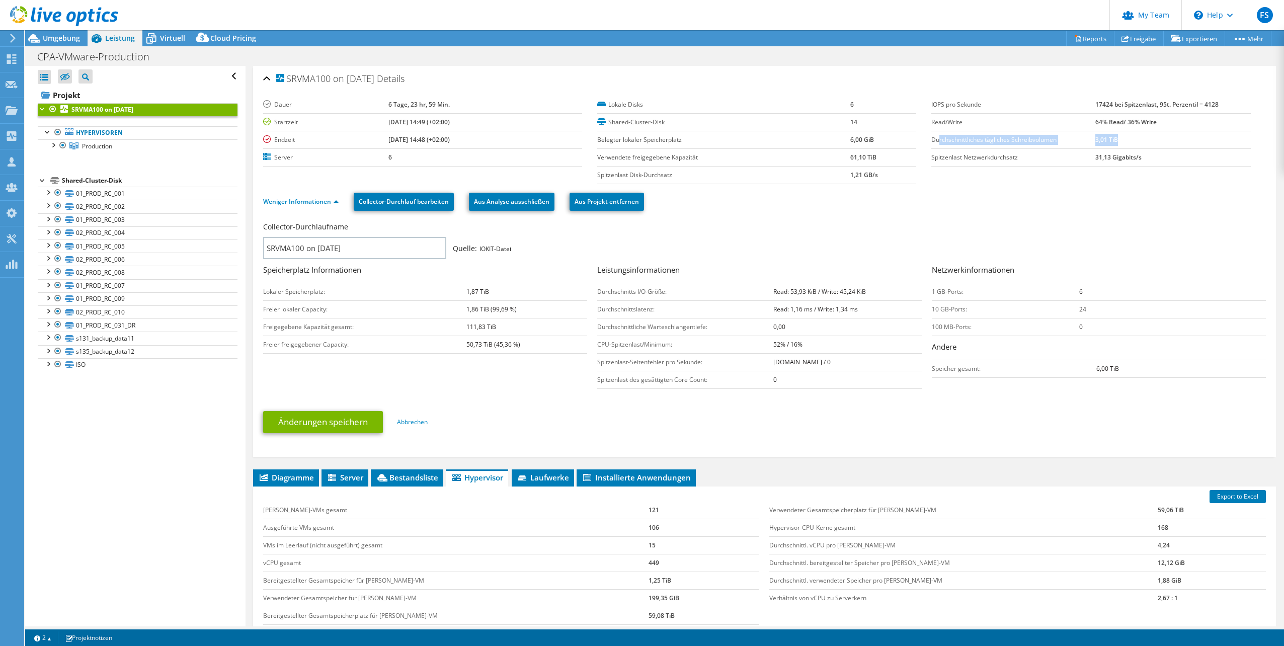
click at [1112, 138] on tr "Durchschnittliches tägliches Schreibvolumen 3,01 TiB" at bounding box center [1090, 140] width 319 height 18
click at [419, 424] on link "Abbrechen" at bounding box center [412, 421] width 31 height 9
click at [419, 422] on link "Abbrechen" at bounding box center [412, 421] width 31 height 9
click at [419, 423] on link "Abbrechen" at bounding box center [412, 421] width 31 height 9
click at [1277, 17] on div "FS" at bounding box center [1263, 15] width 39 height 30
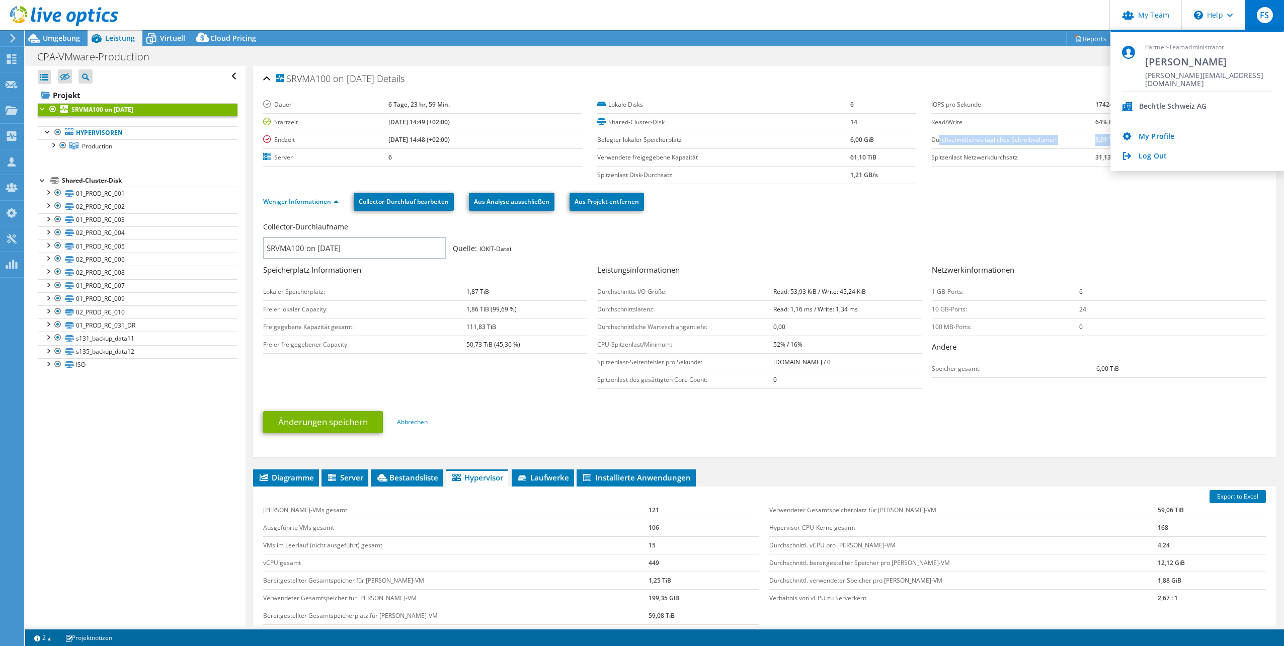
click at [1149, 150] on div "My Profile Log Out" at bounding box center [1197, 141] width 150 height 39
click at [1153, 161] on div "Partner-Teamadministrator Frank Schüssele frank.schuessele@bechtle.com Bechtle …" at bounding box center [1197, 100] width 174 height 141
click at [1145, 161] on link "Log Out" at bounding box center [1152, 157] width 28 height 10
